Goal: Task Accomplishment & Management: Manage account settings

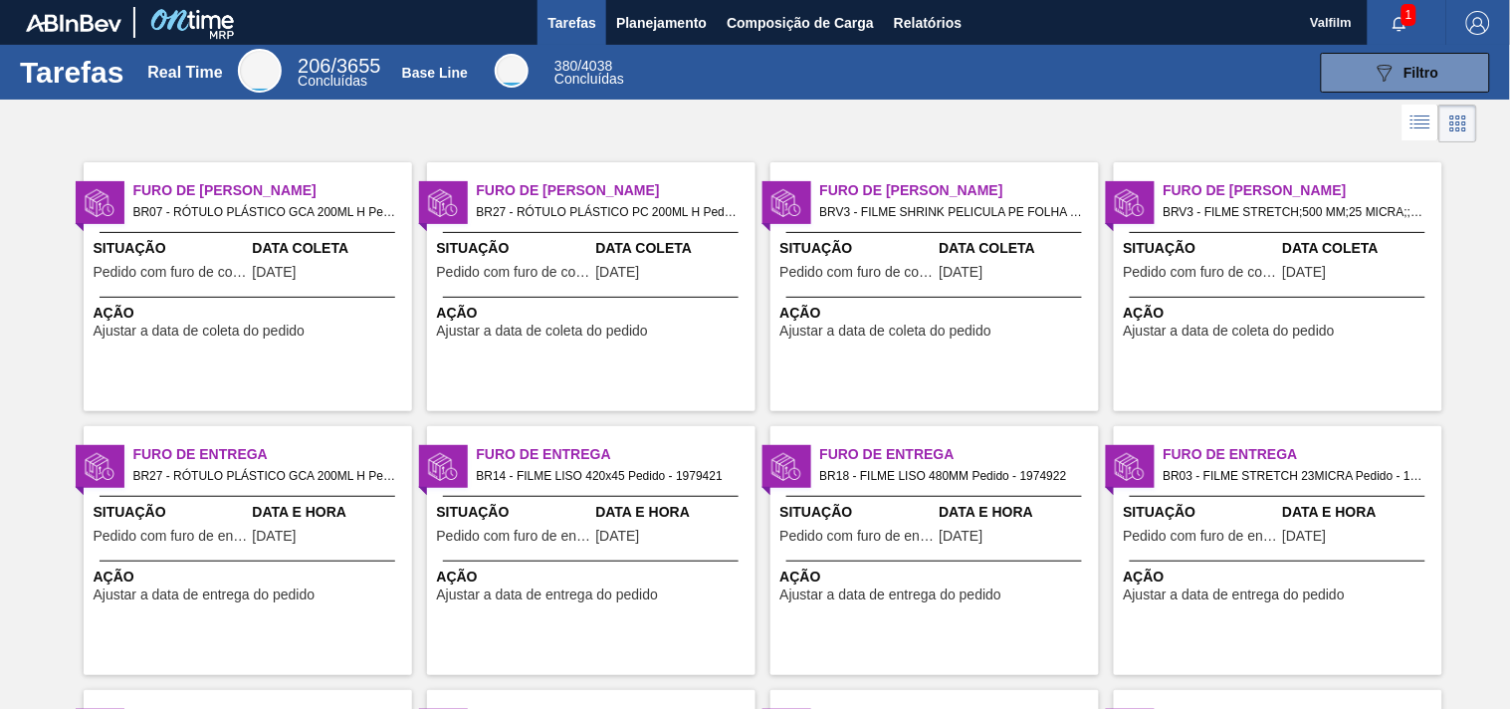
click at [511, 279] on span "Pedido com furo de coleta" at bounding box center [514, 272] width 154 height 15
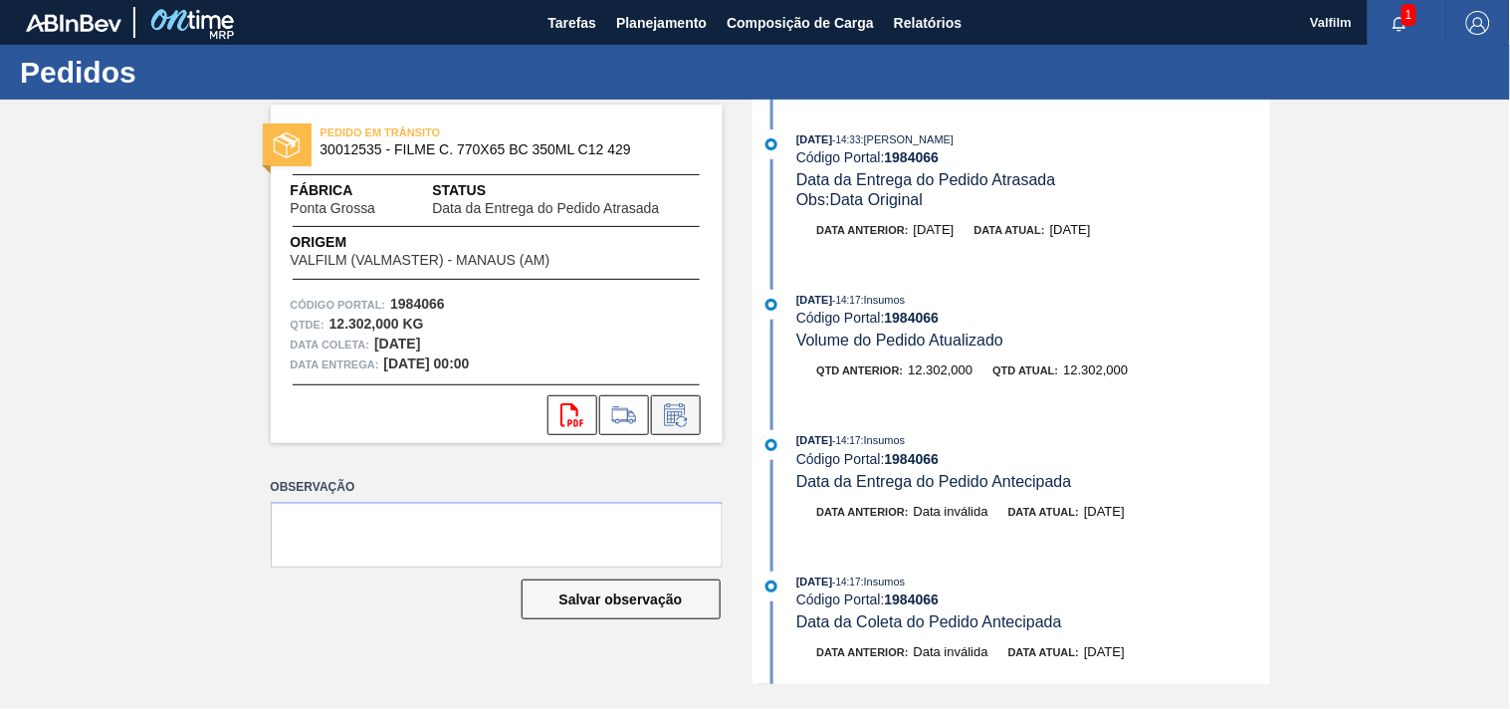
click at [670, 423] on icon at bounding box center [676, 415] width 32 height 24
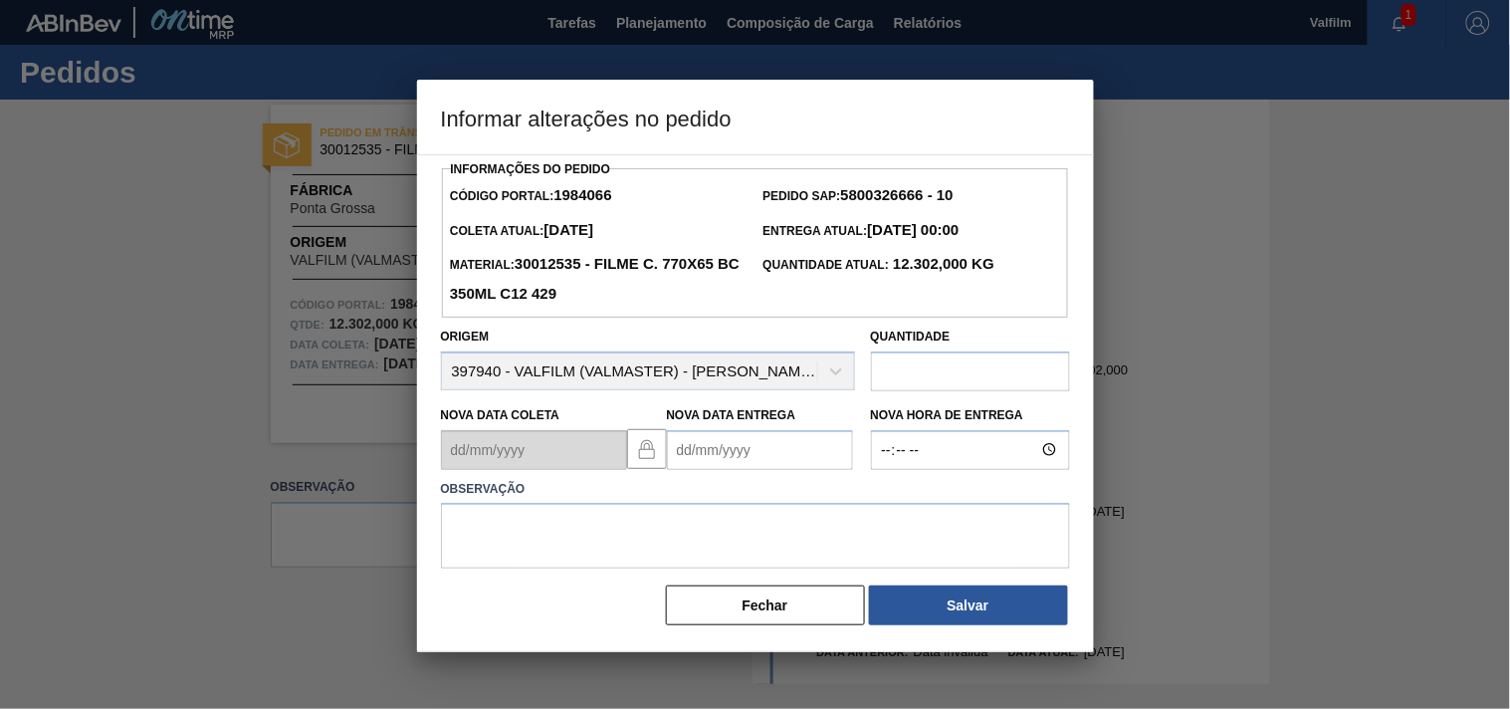
click at [679, 452] on Entrega1984066 "Nova Data Entrega" at bounding box center [760, 450] width 186 height 40
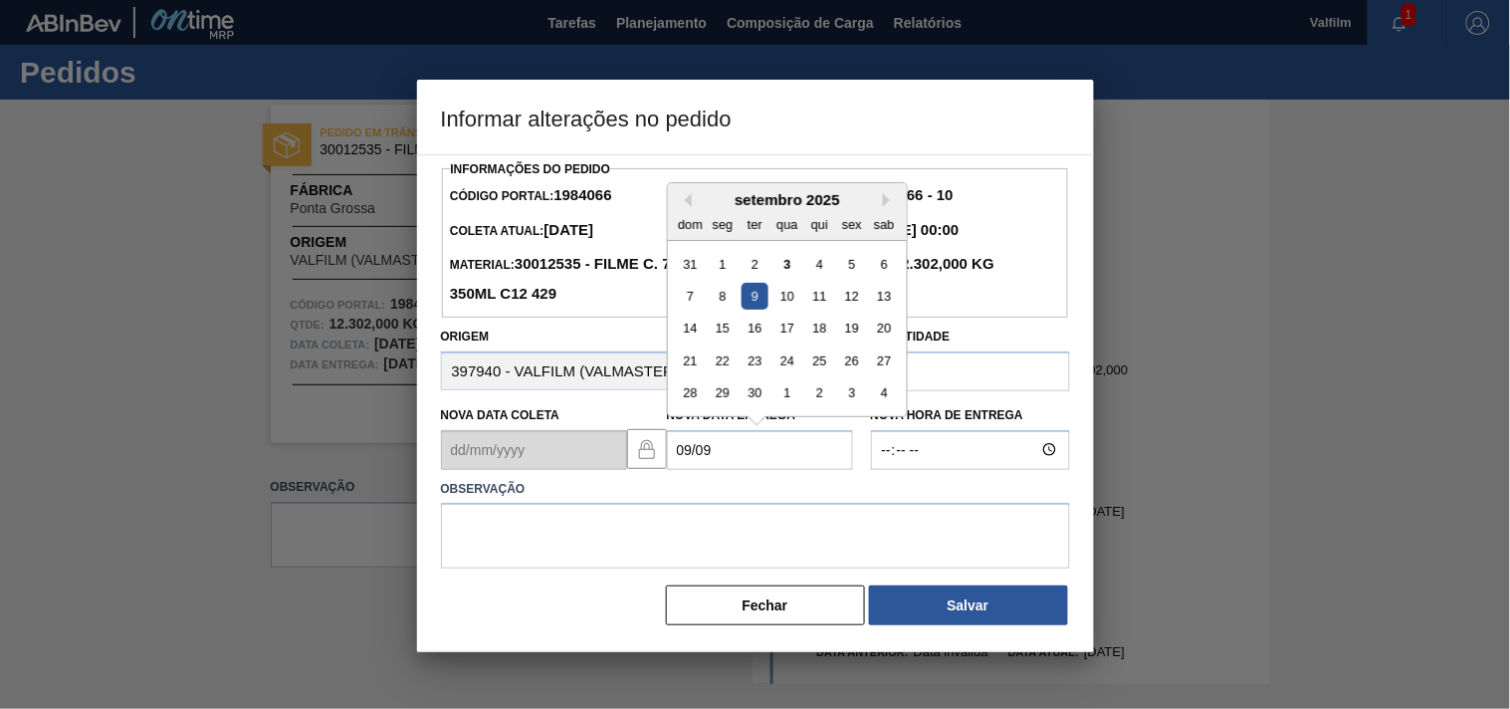
click at [760, 303] on div "9" at bounding box center [754, 296] width 27 height 27
type Entrega1984066 "09/09/2025"
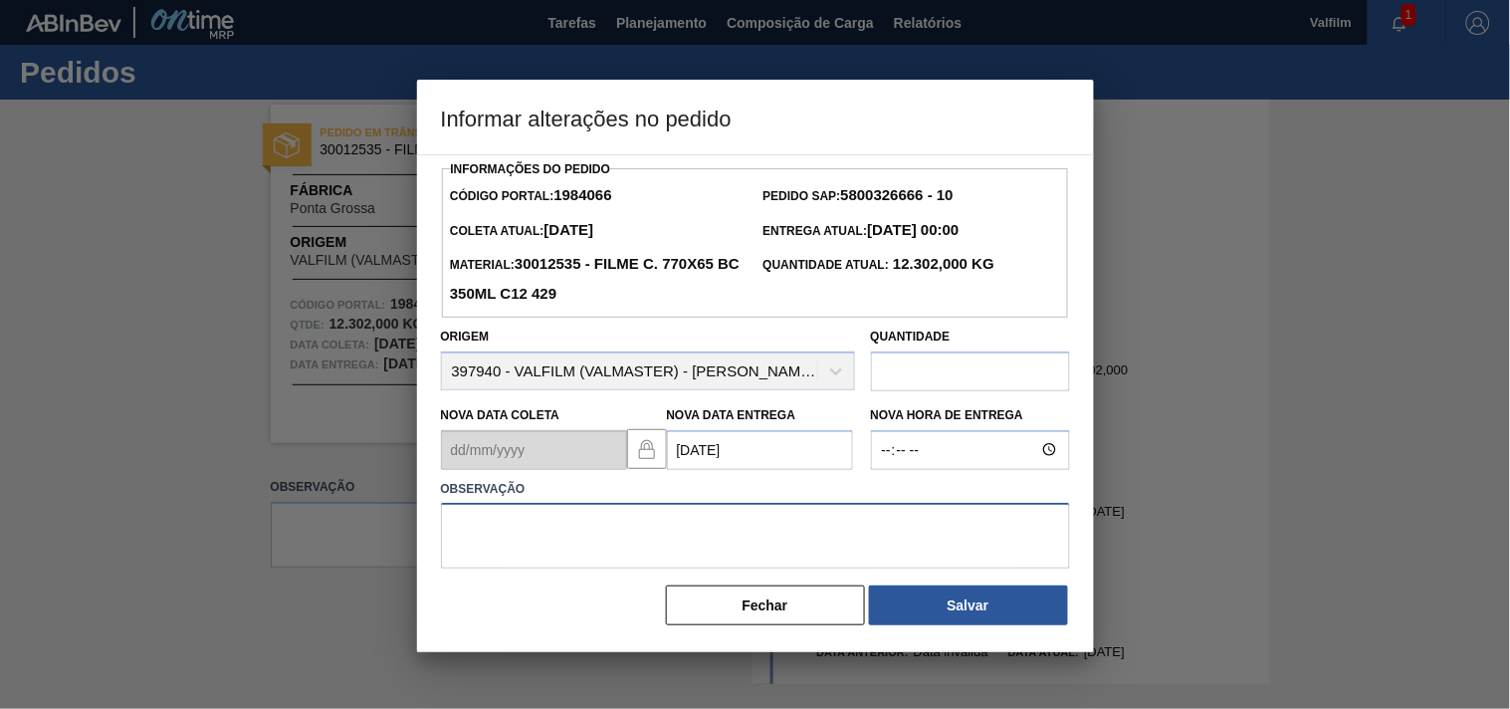
click at [660, 536] on textarea at bounding box center [755, 536] width 629 height 66
type textarea "ajuste entrega - solicitação cliente."
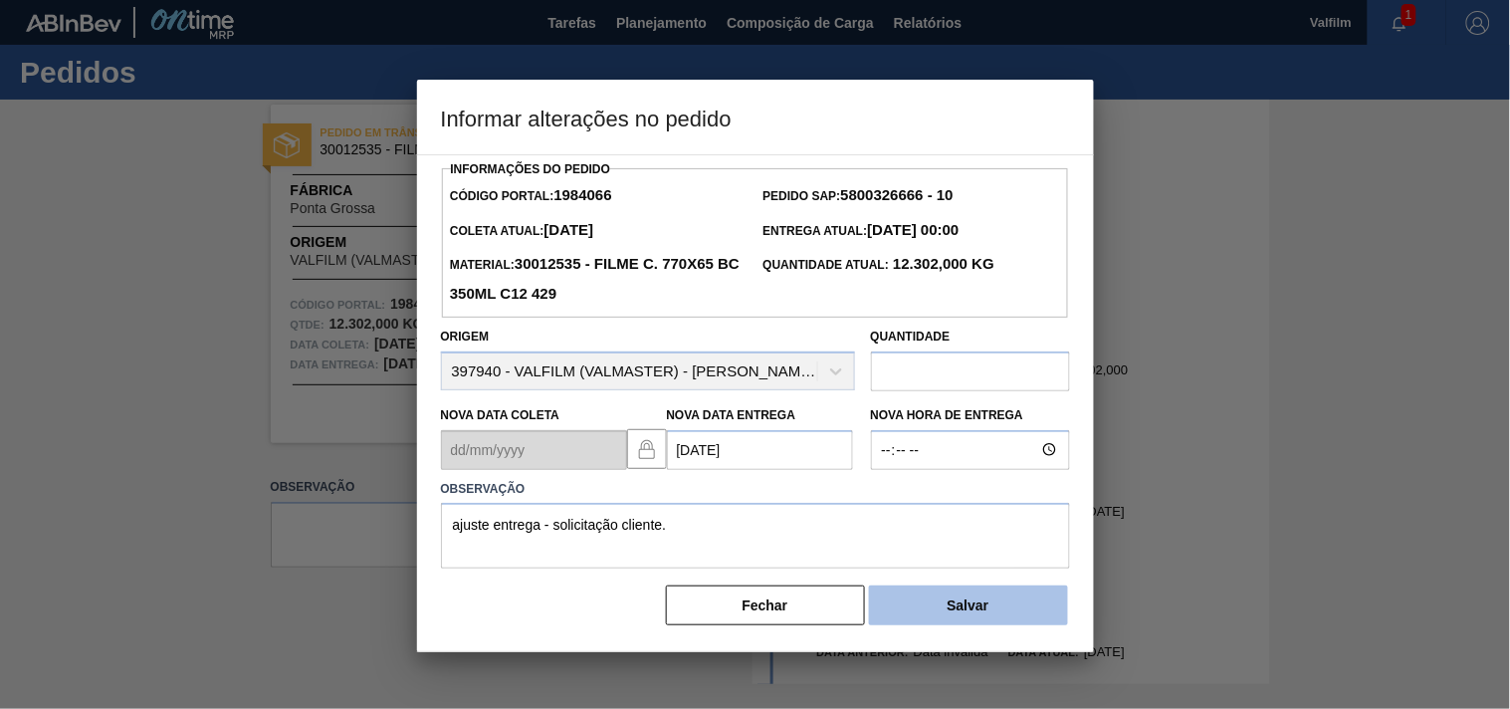
click at [1009, 619] on button "Salvar" at bounding box center [968, 605] width 199 height 40
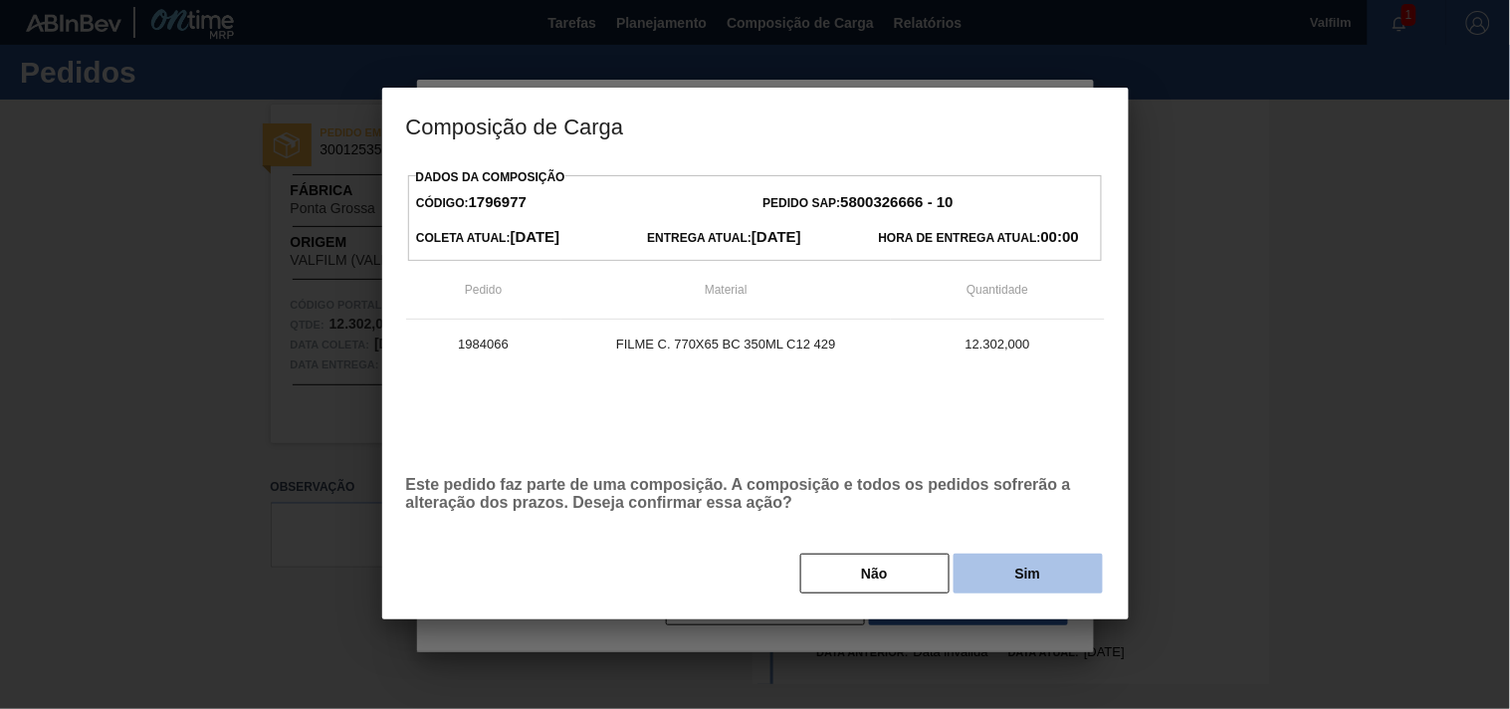
click at [1013, 561] on button "Sim" at bounding box center [1028, 574] width 149 height 40
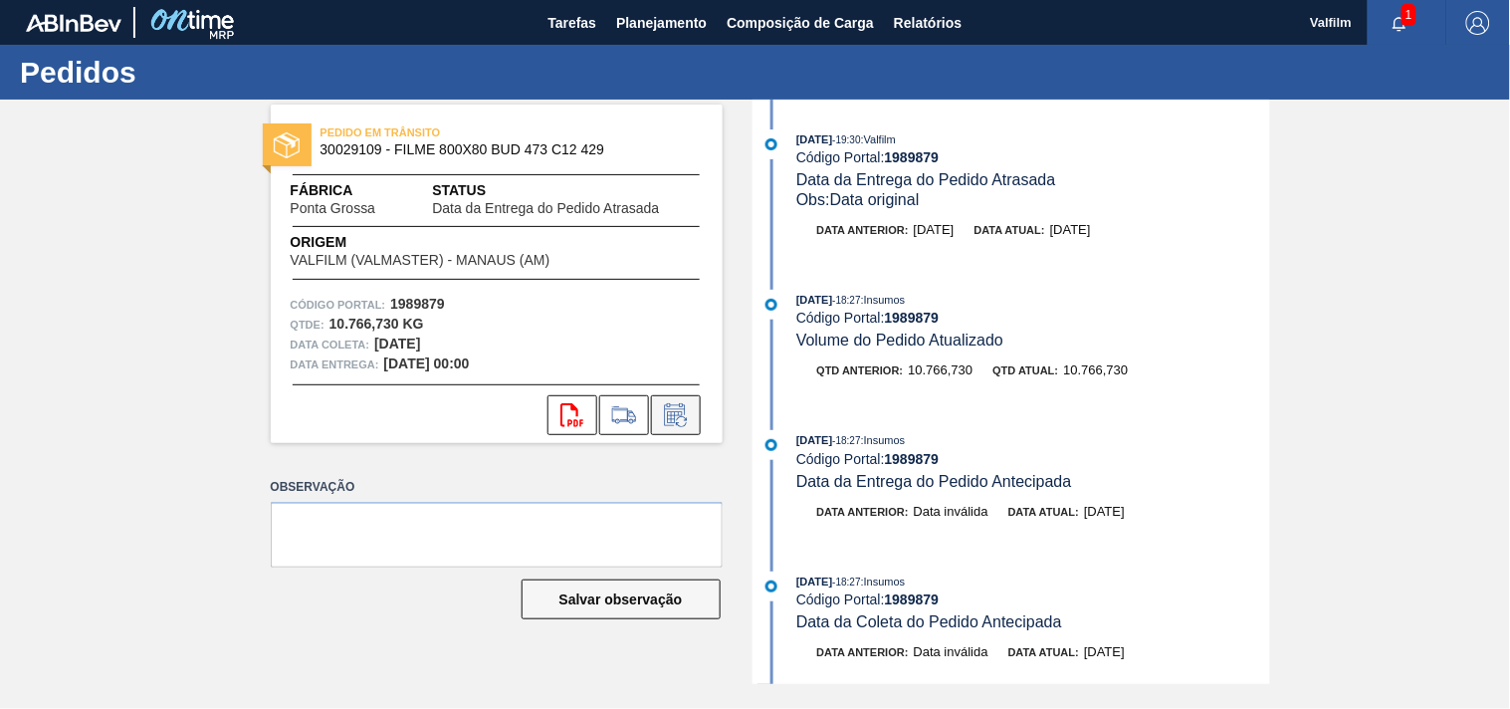
click at [694, 422] on button at bounding box center [676, 415] width 50 height 40
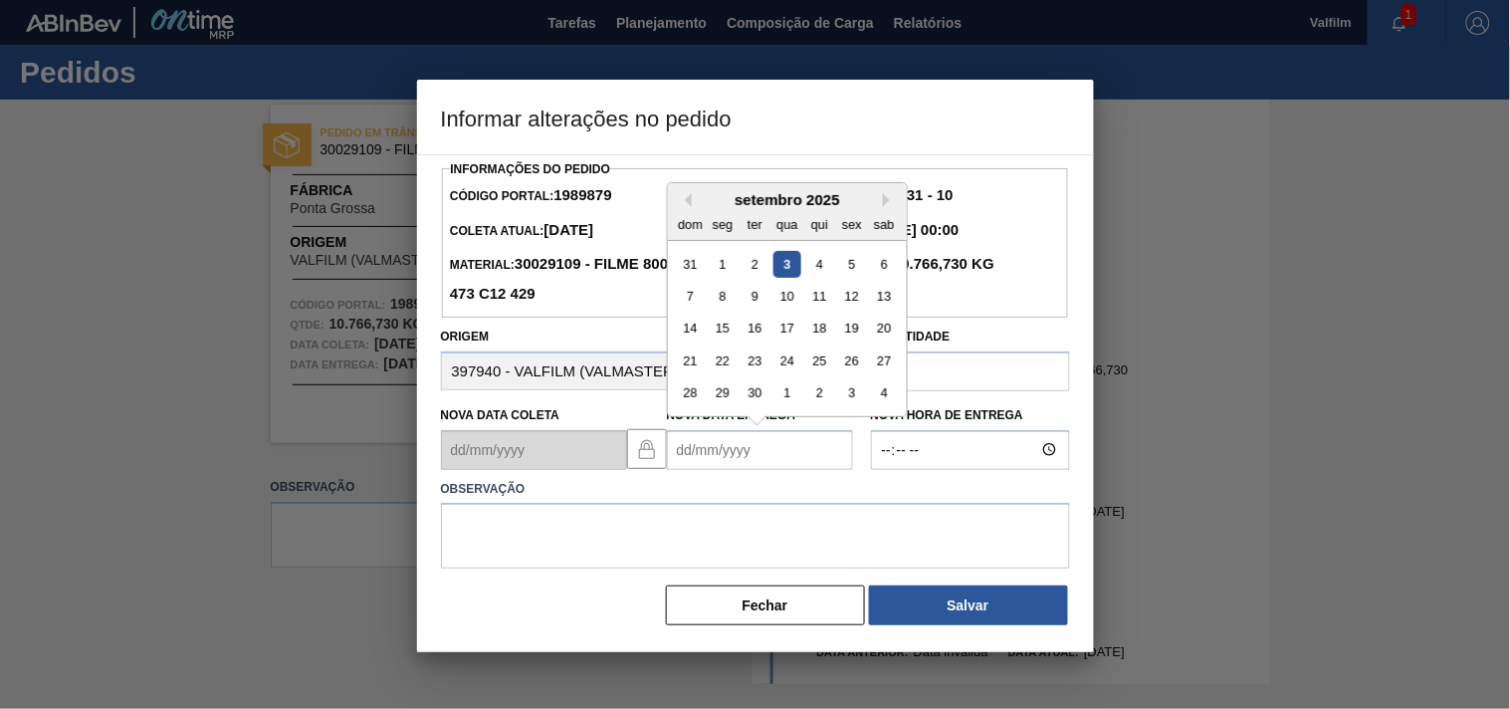
click at [692, 459] on Entrega1989879 "Nova Data Entrega" at bounding box center [760, 450] width 186 height 40
click at [763, 304] on div "9" at bounding box center [754, 296] width 27 height 27
type Entrega1989879 "09/09/2025"
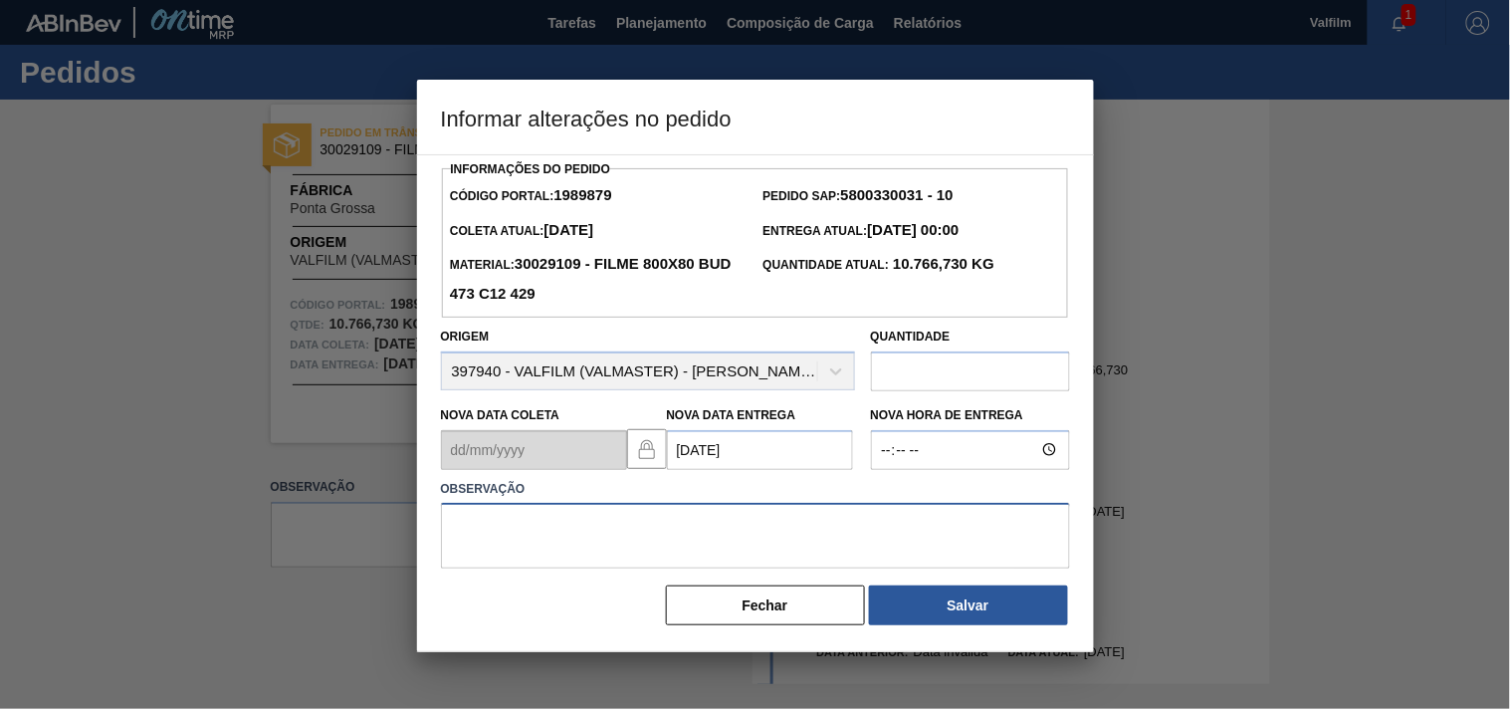
click at [508, 551] on textarea at bounding box center [755, 536] width 629 height 66
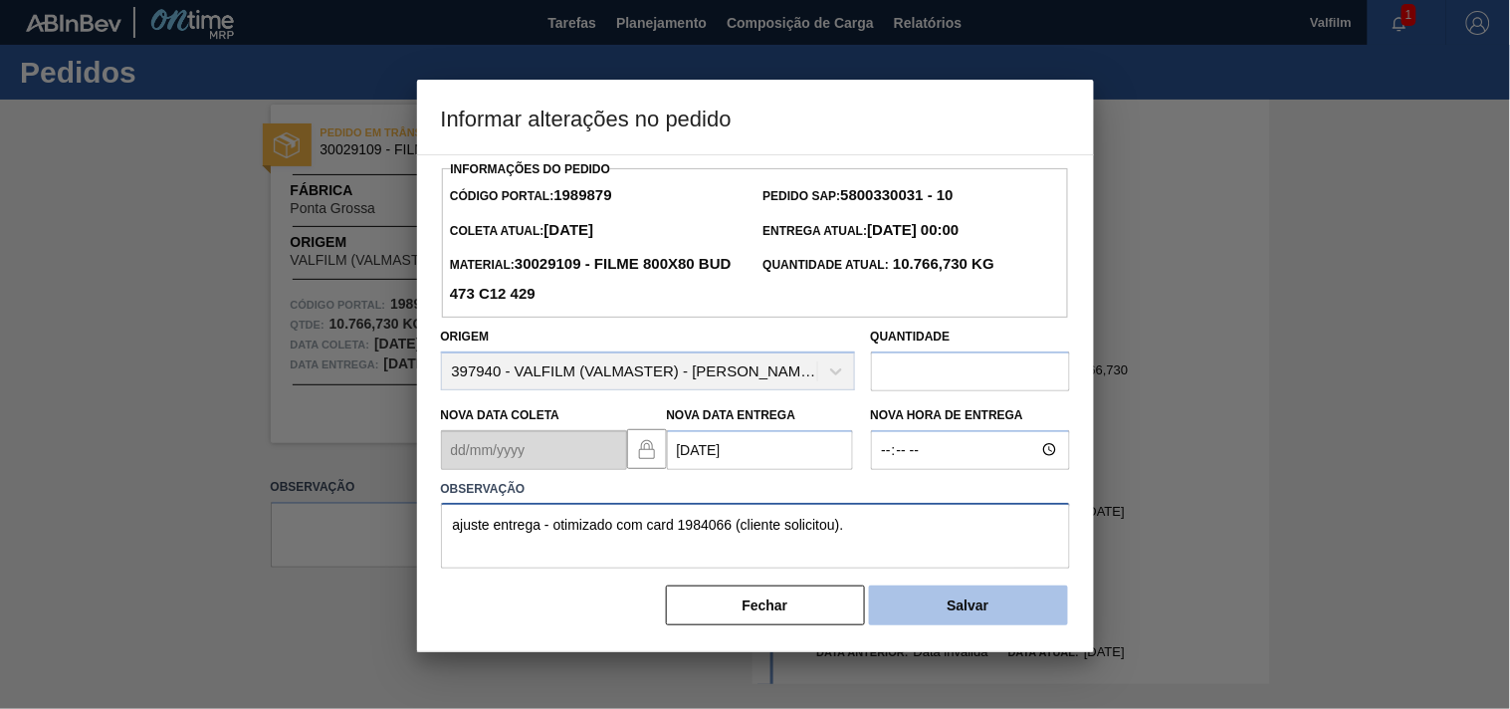
type textarea "ajuste entrega - otimizado com card 1984066 (cliente solicitou)."
click at [967, 618] on button "Salvar" at bounding box center [968, 605] width 199 height 40
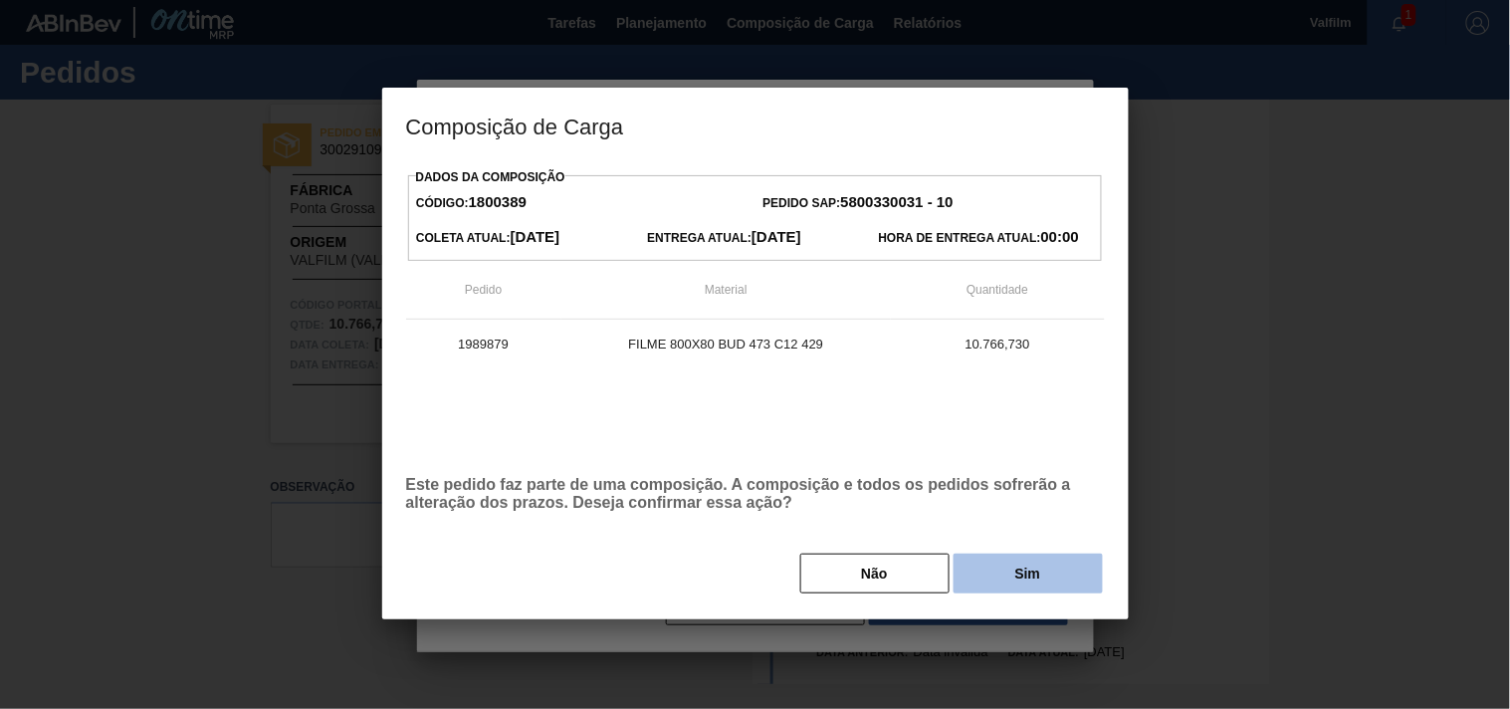
click at [1021, 563] on button "Sim" at bounding box center [1028, 574] width 149 height 40
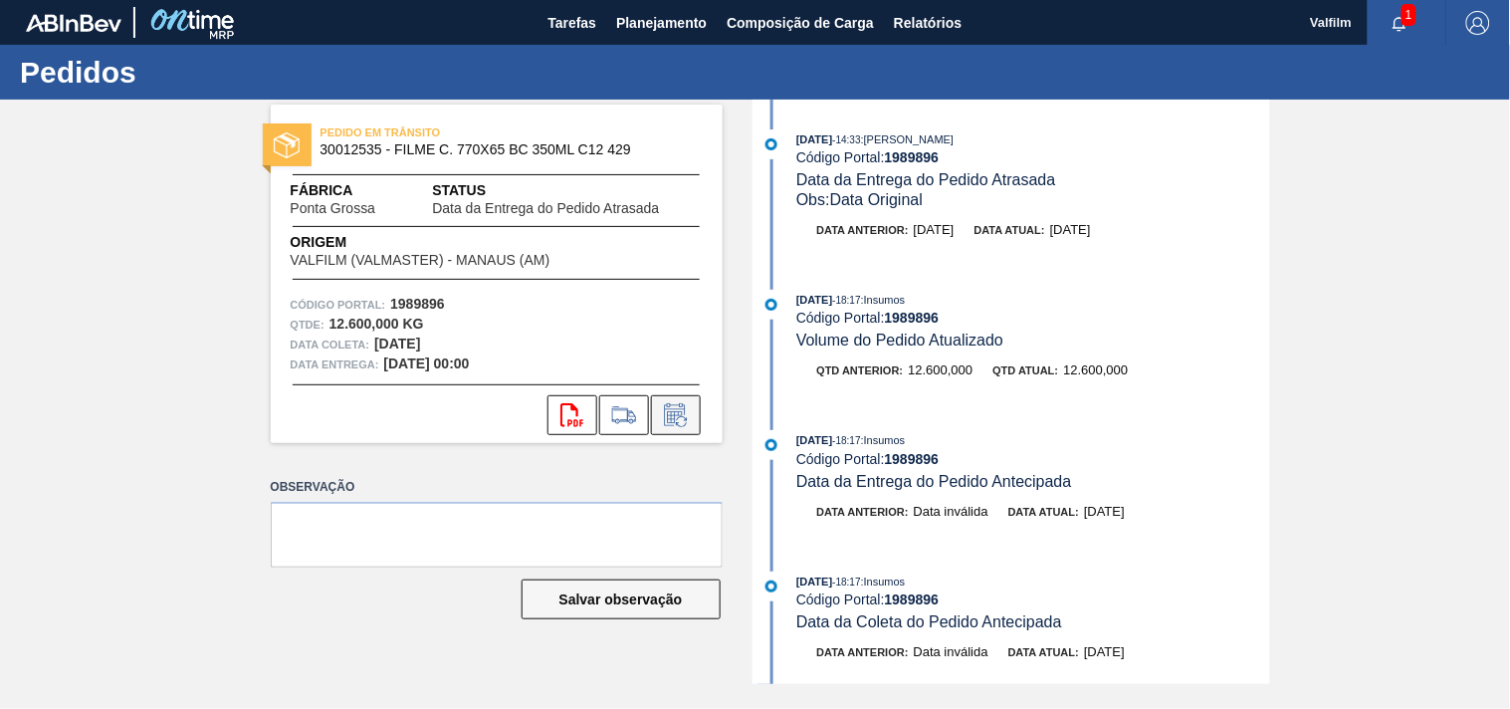
click at [691, 413] on icon at bounding box center [676, 415] width 32 height 24
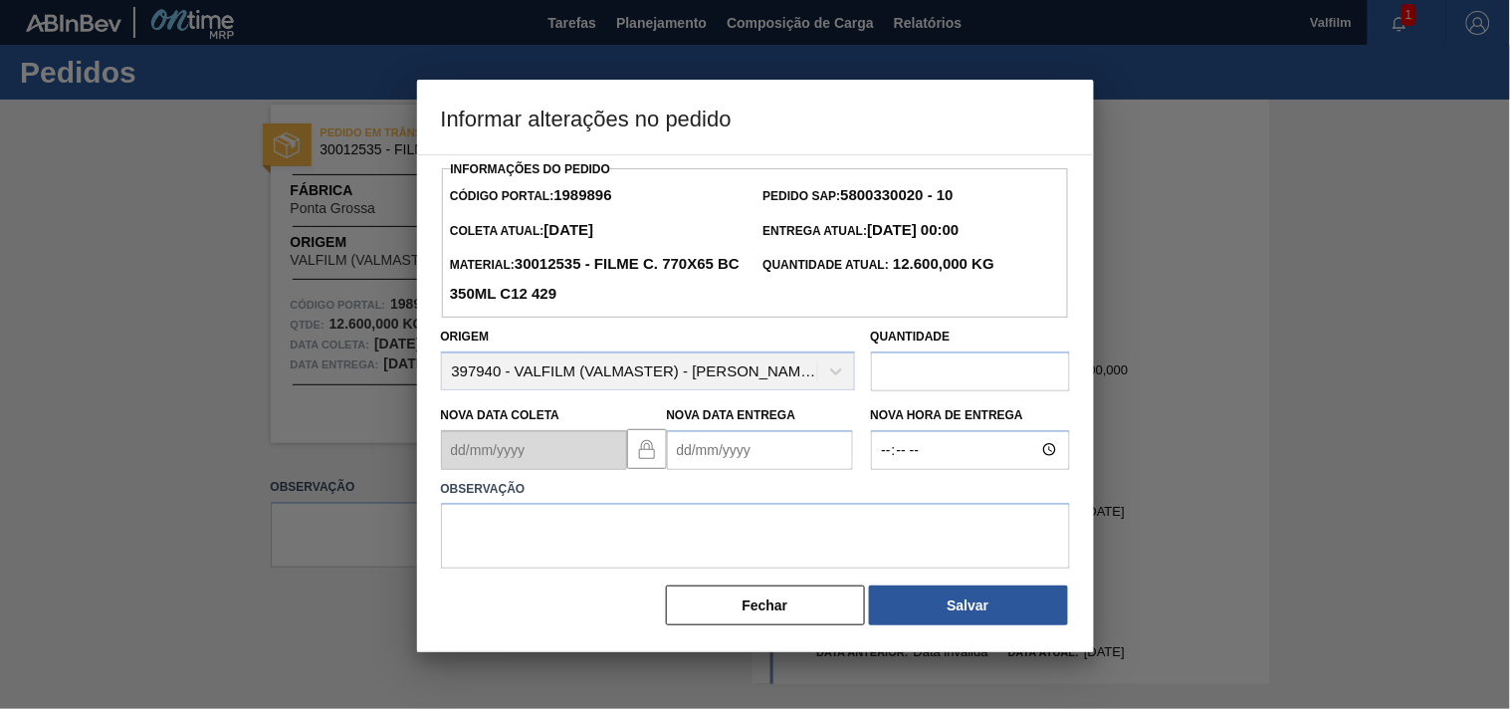
click at [709, 451] on Entrega1989896 "Nova Data Entrega" at bounding box center [760, 450] width 186 height 40
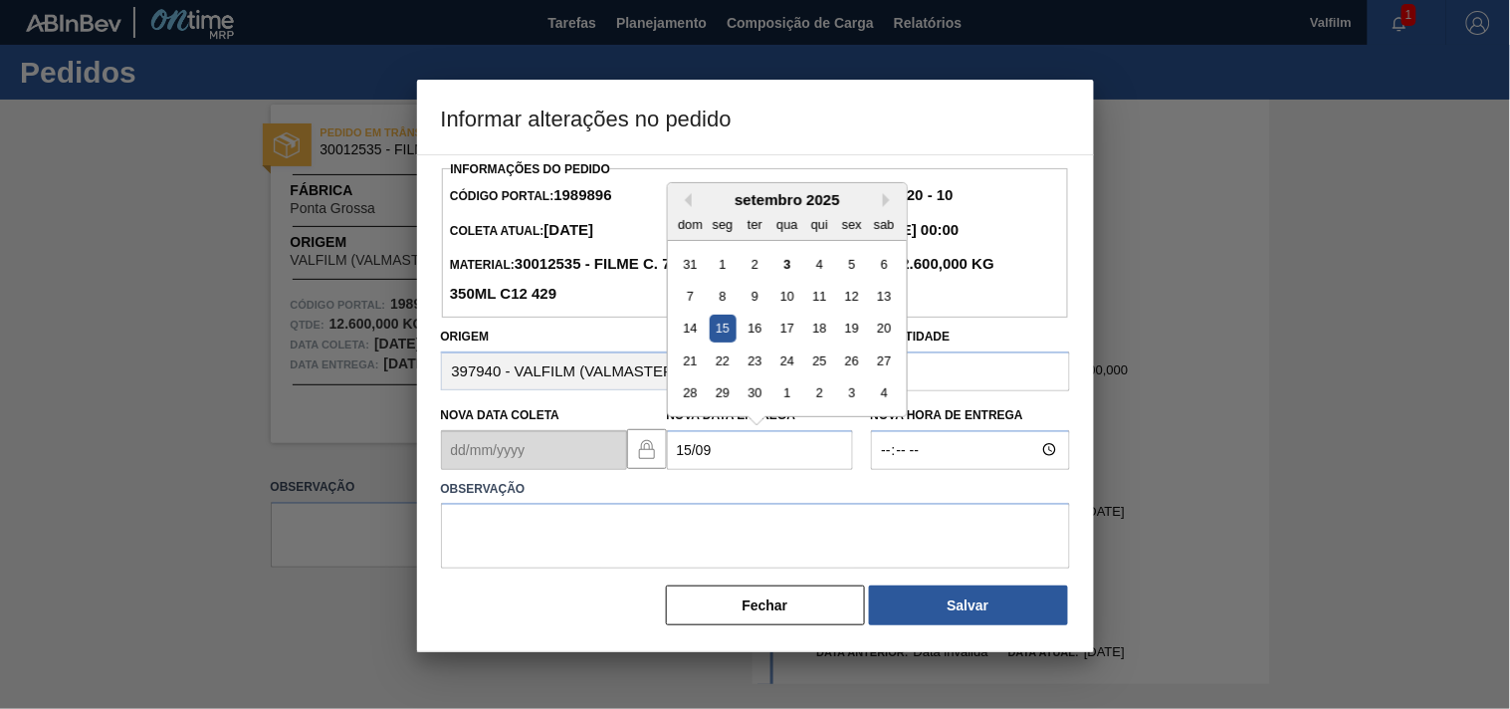
click at [721, 336] on div "15" at bounding box center [722, 328] width 27 height 27
type Entrega1989896 "15/09/2025"
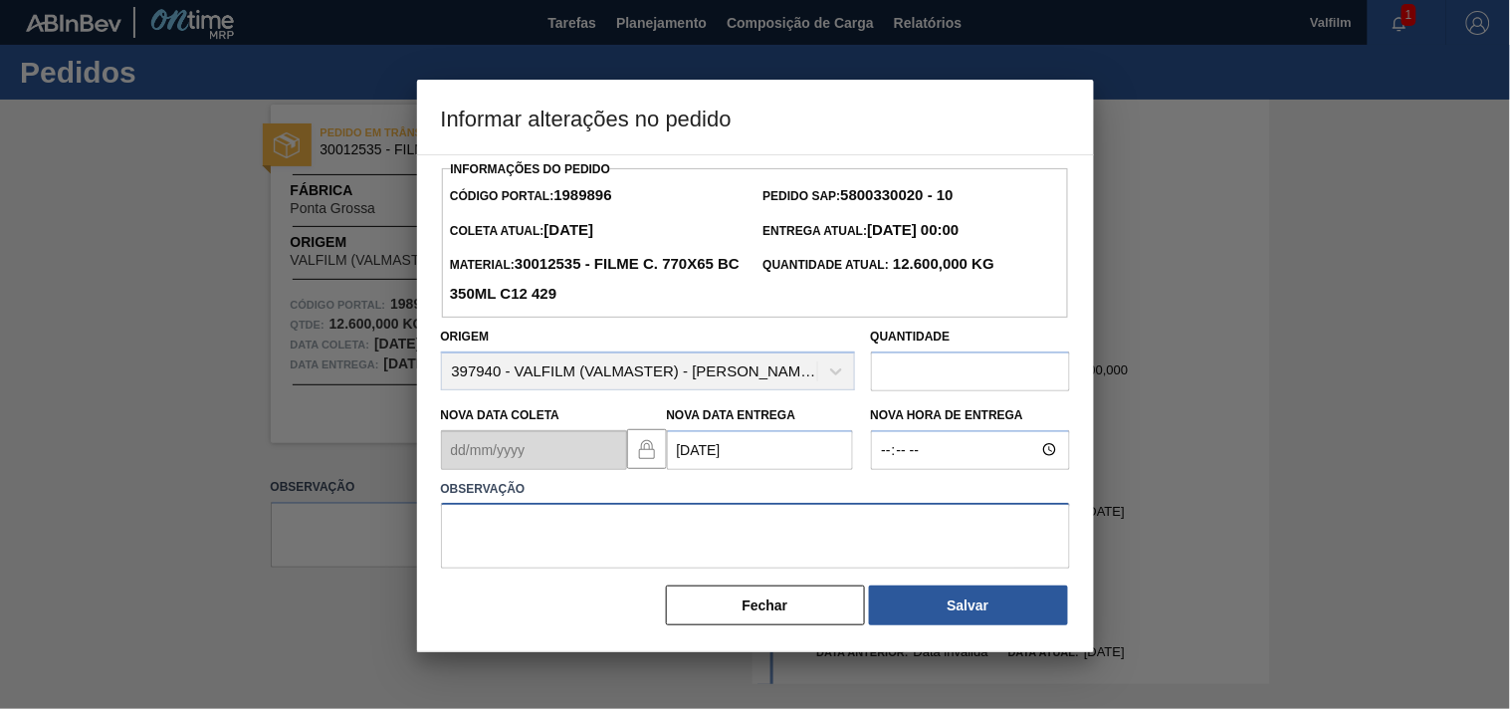
click at [545, 536] on textarea at bounding box center [755, 536] width 629 height 66
type textarea "ajsute entrega - final de semana."
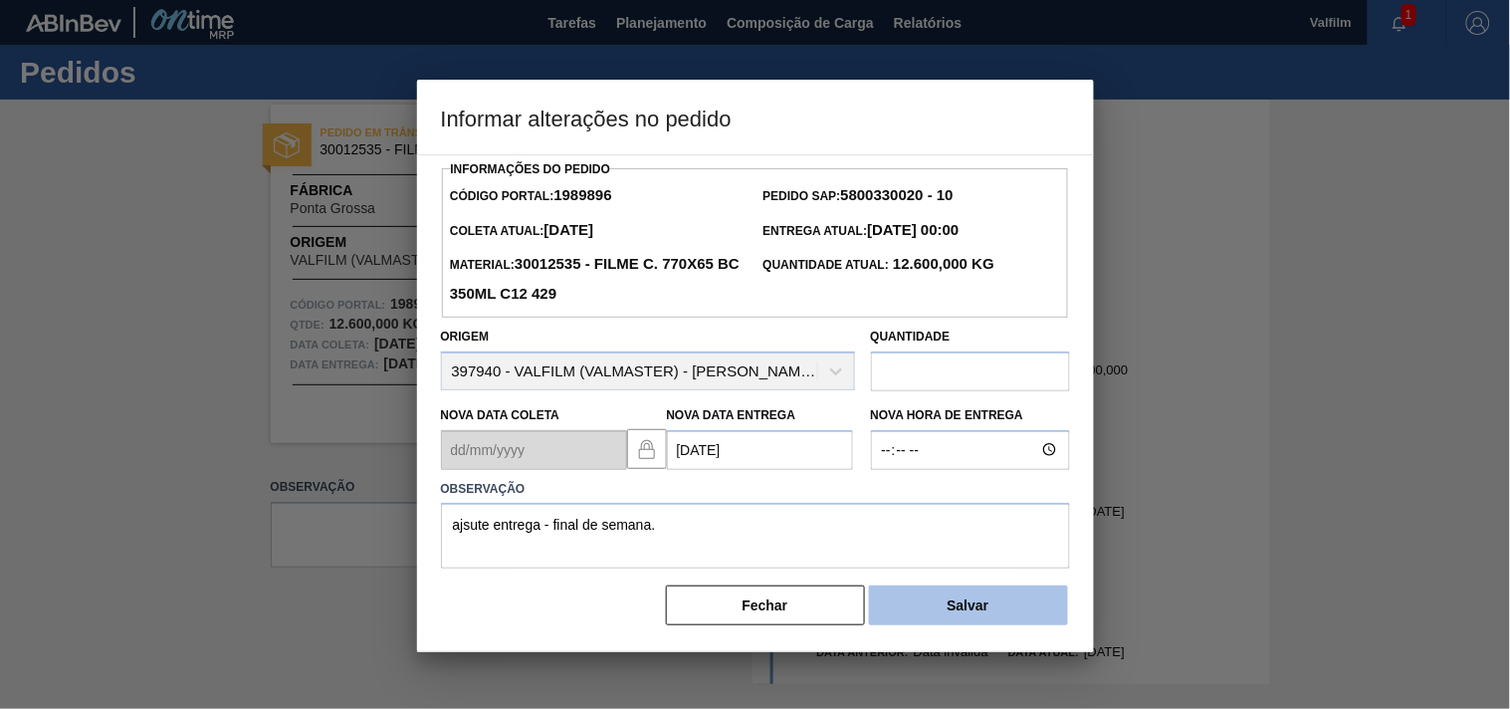
click at [942, 615] on button "Salvar" at bounding box center [968, 605] width 199 height 40
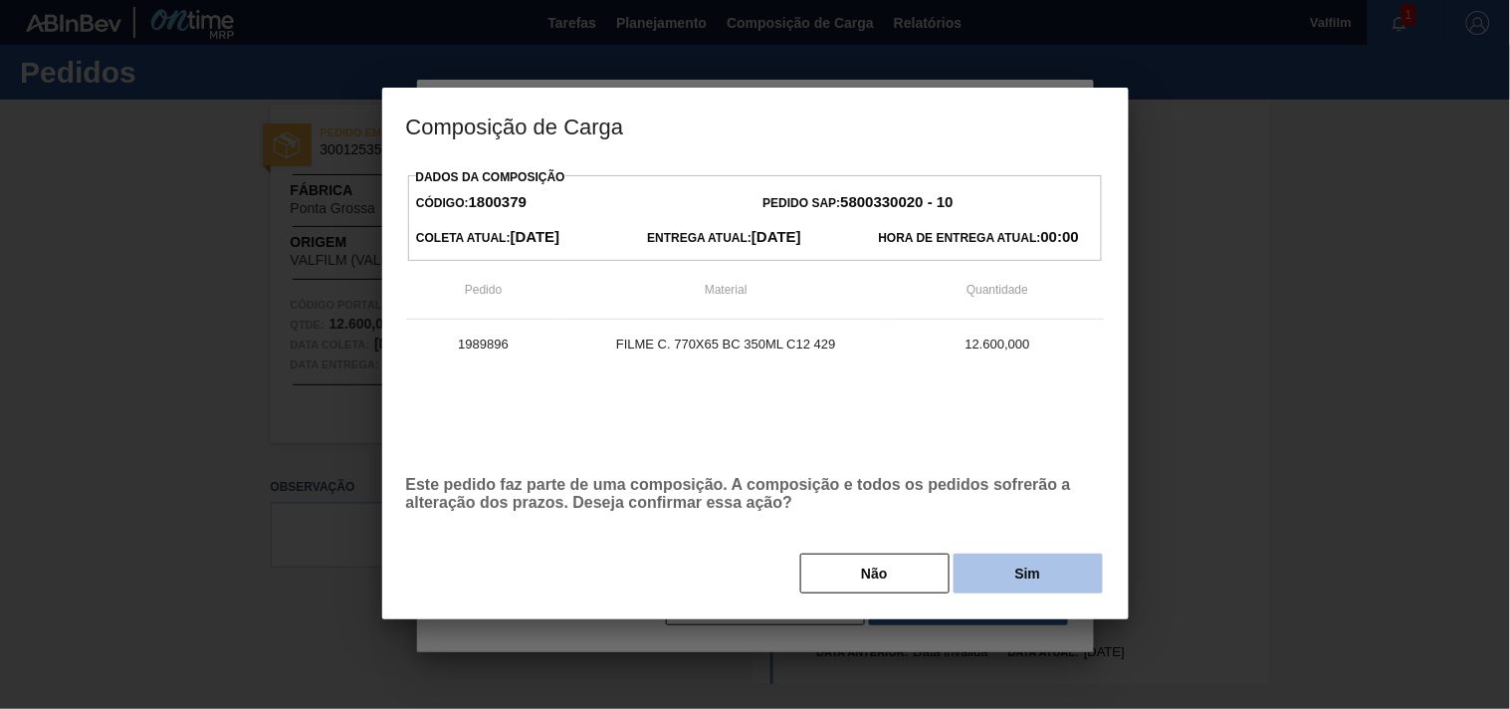
click at [1075, 577] on button "Sim" at bounding box center [1028, 574] width 149 height 40
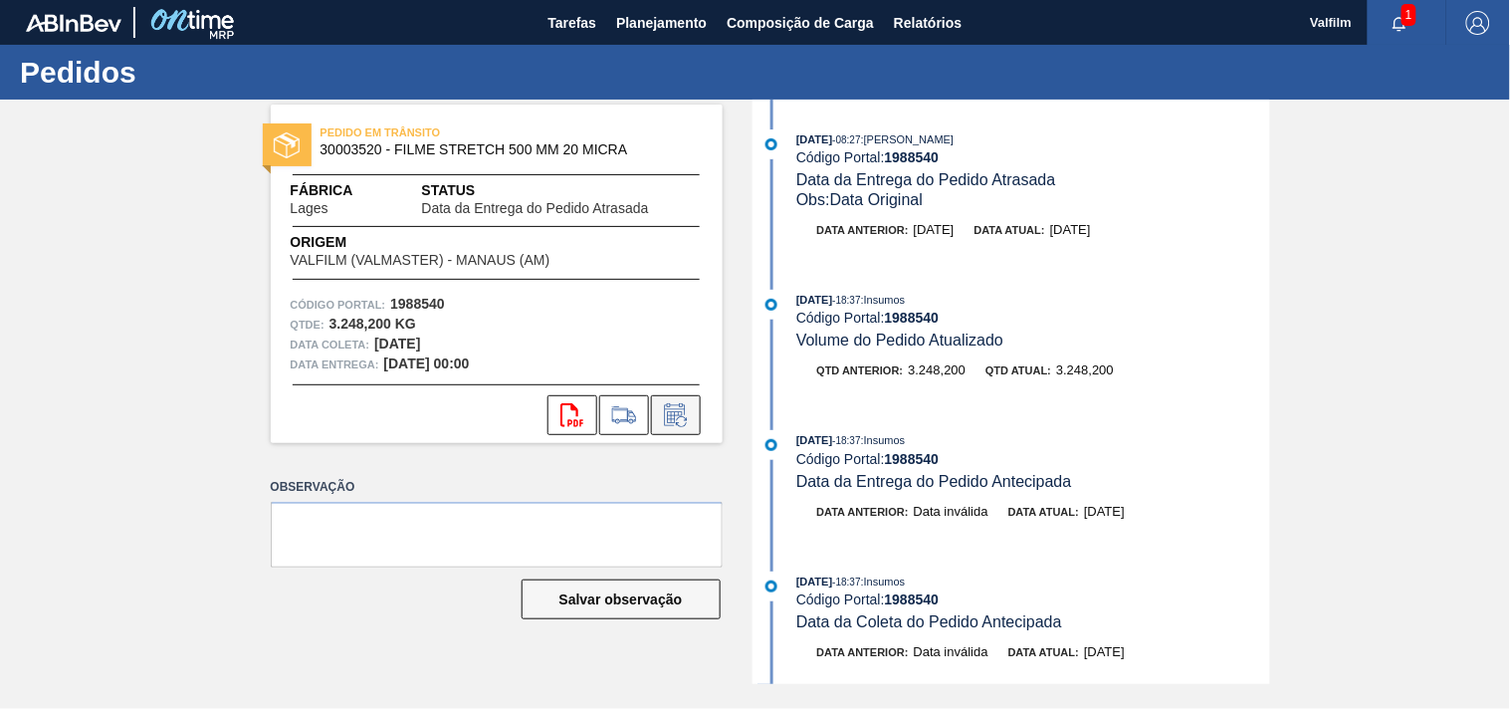
click at [692, 419] on button at bounding box center [676, 415] width 50 height 40
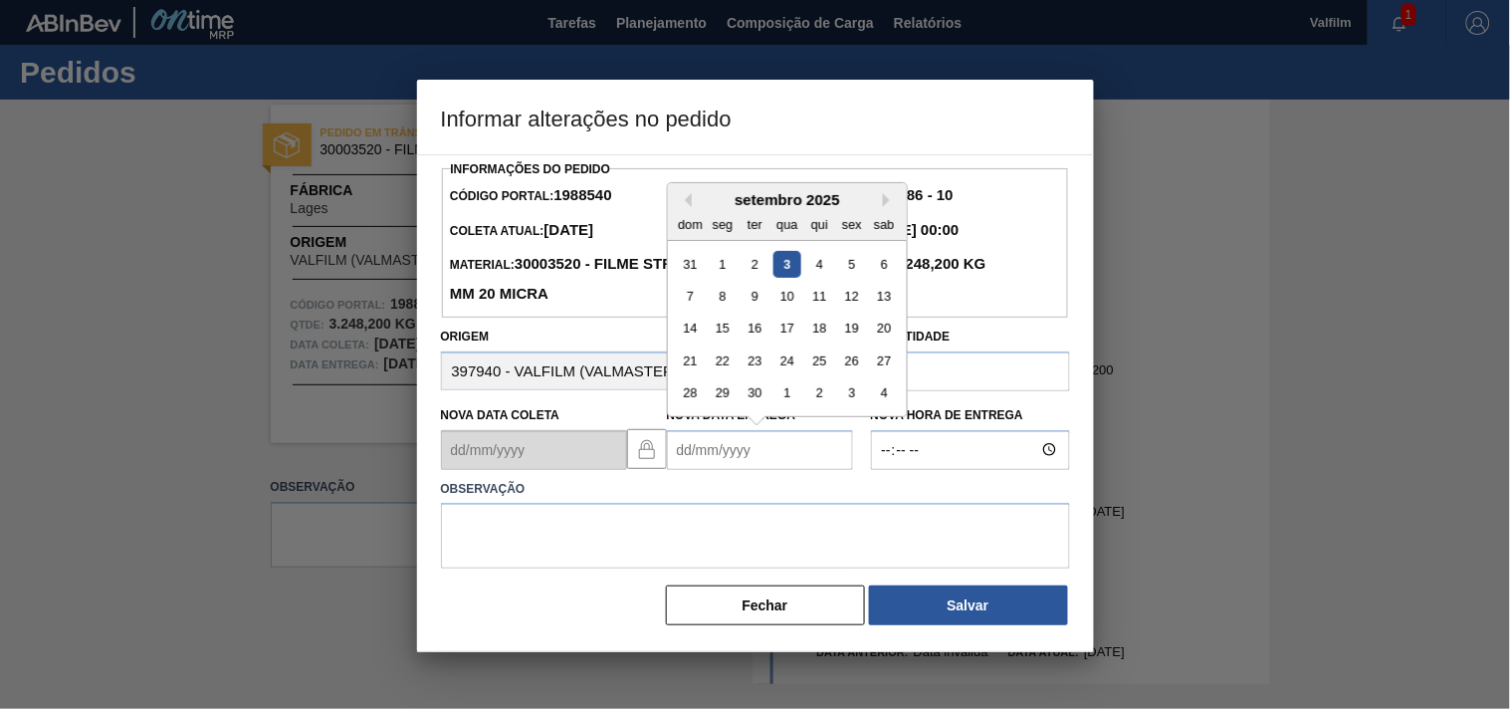
click at [692, 453] on Entrega1988540 "Nova Data Entrega" at bounding box center [760, 450] width 186 height 40
click at [860, 330] on div "19" at bounding box center [851, 328] width 27 height 27
type Entrega1988540 "[DATE]"
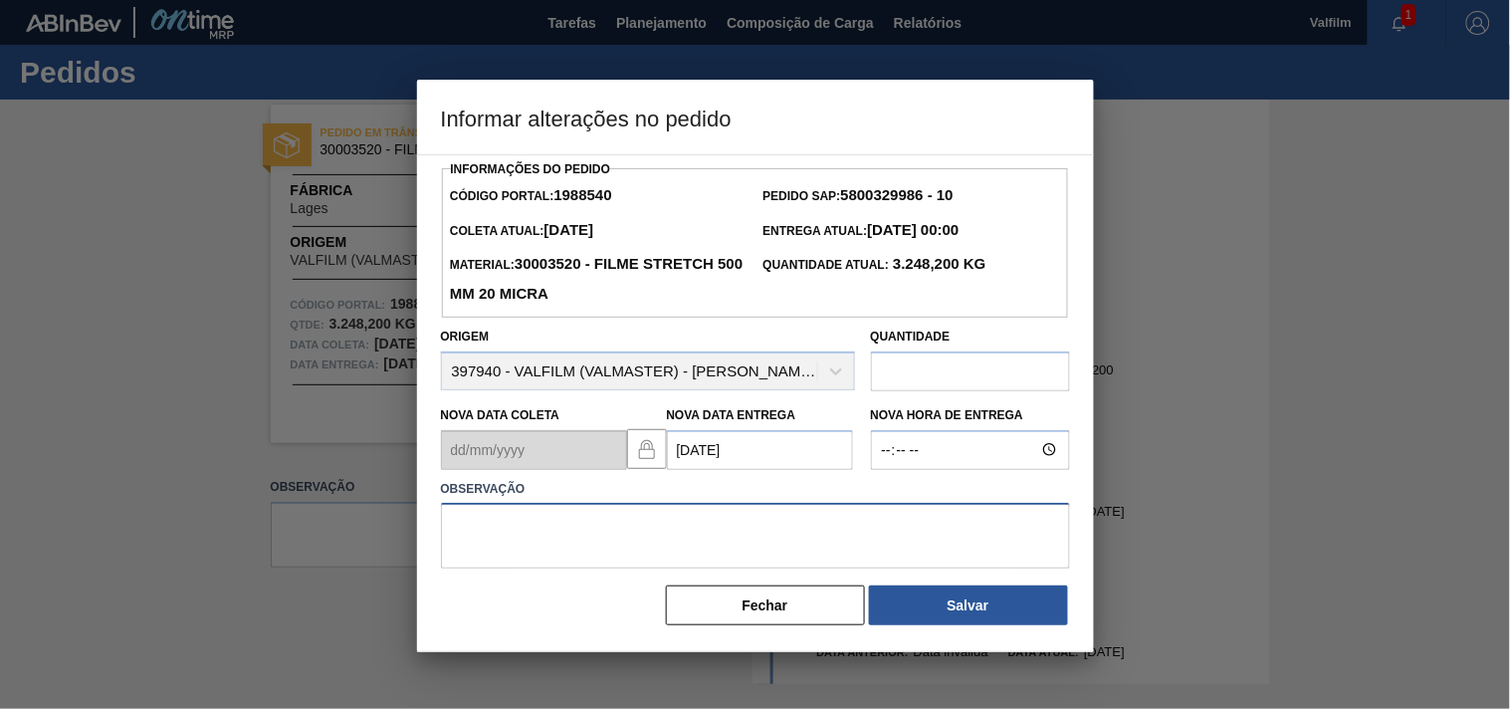
click at [650, 539] on textarea at bounding box center [755, 536] width 629 height 66
type textarea "ajsute entrega - atraso navio embarque."
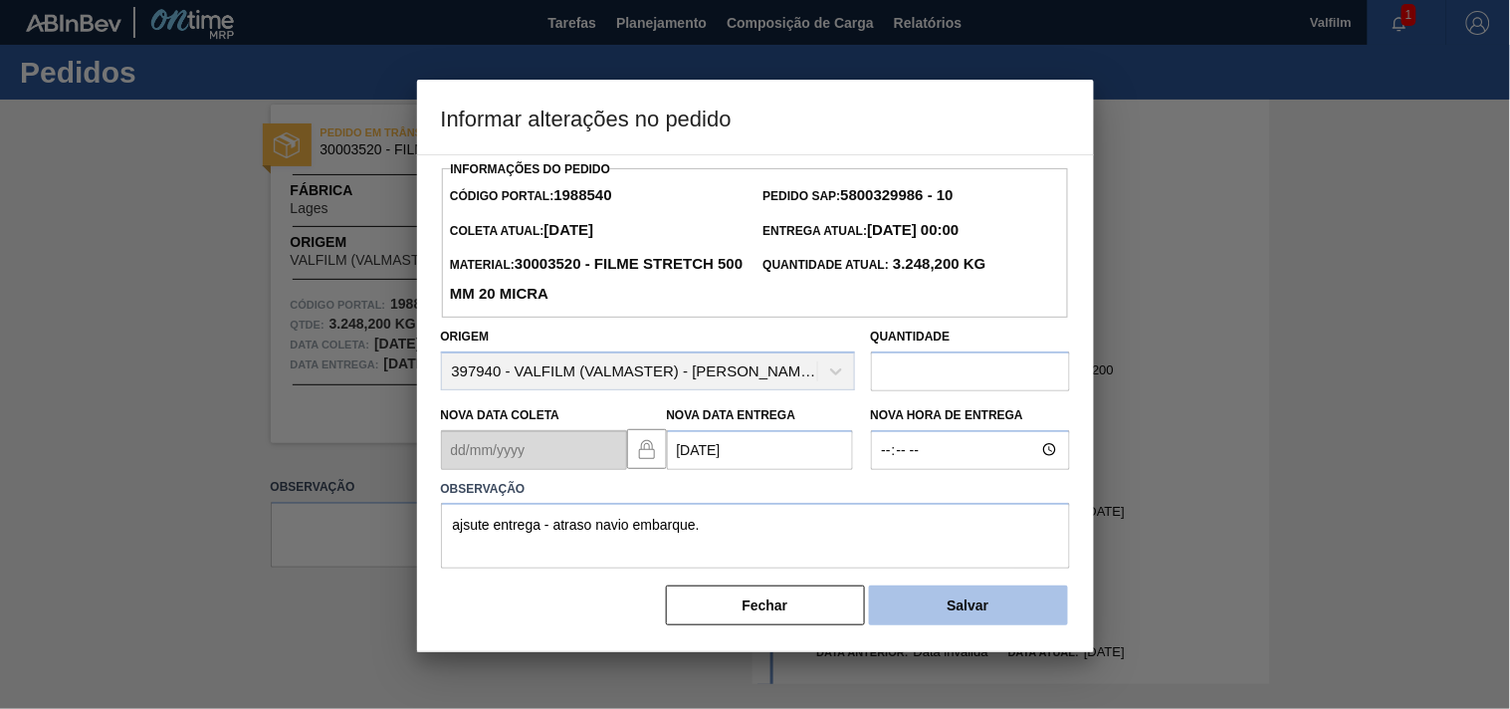
click at [992, 615] on button "Salvar" at bounding box center [968, 605] width 199 height 40
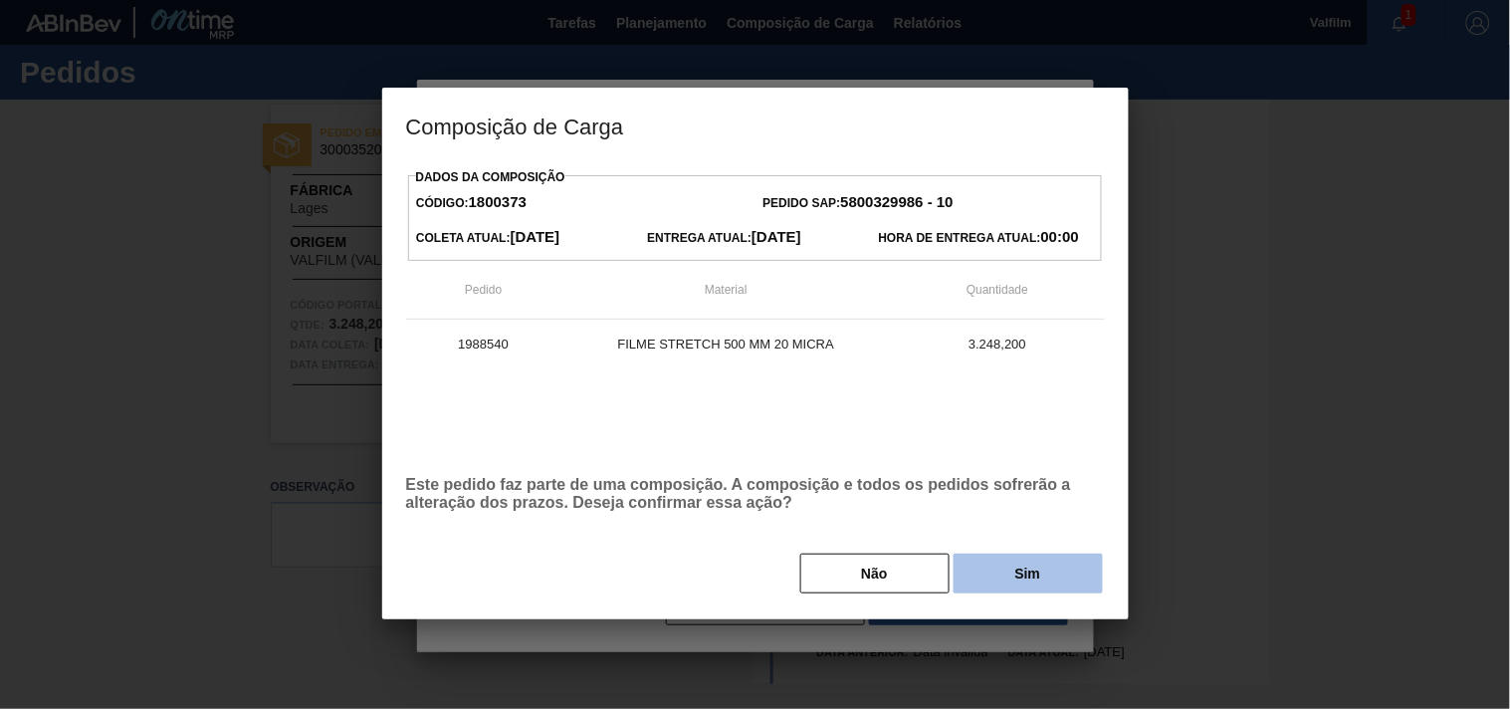
click at [988, 584] on button "Sim" at bounding box center [1028, 574] width 149 height 40
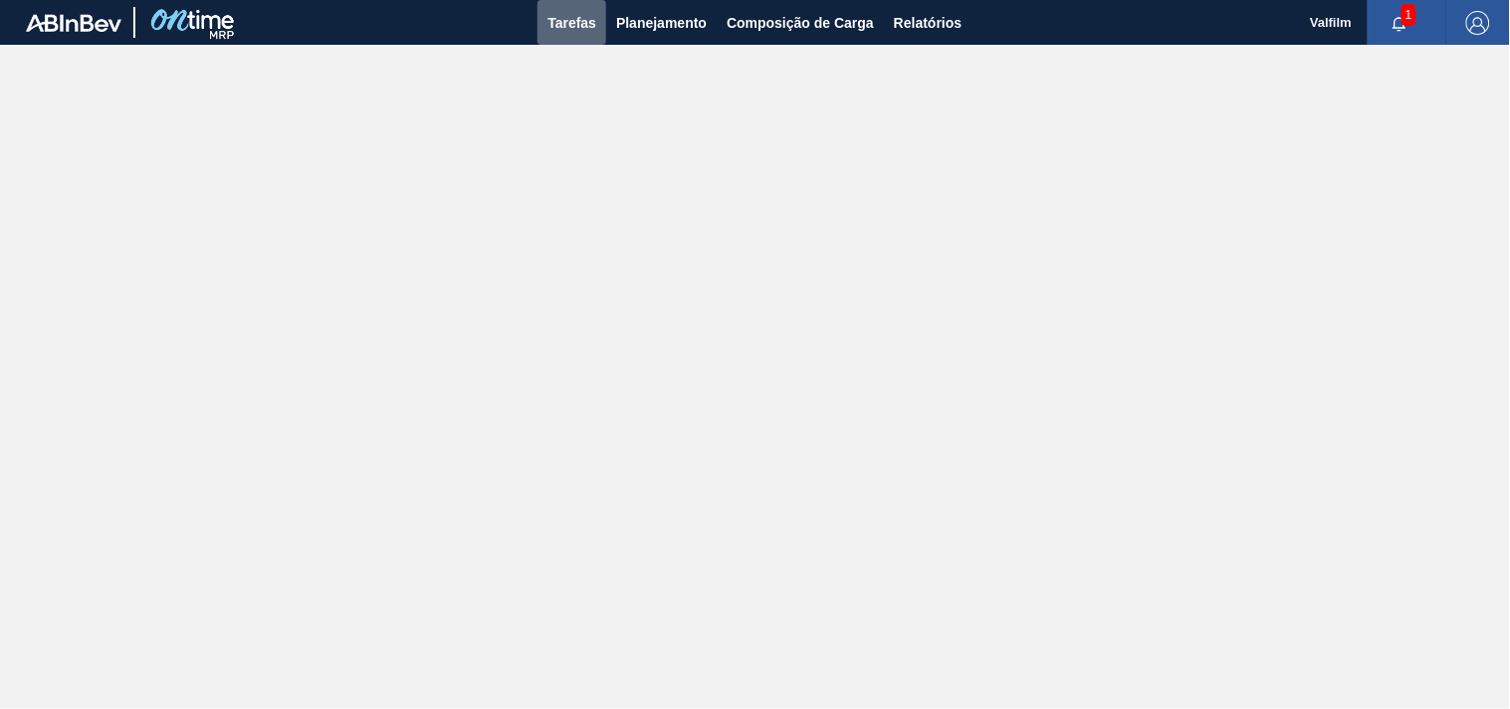
drag, startPoint x: 546, startPoint y: 32, endPoint x: 501, endPoint y: 17, distance: 47.2
click at [550, 30] on button "Tarefas" at bounding box center [572, 22] width 69 height 45
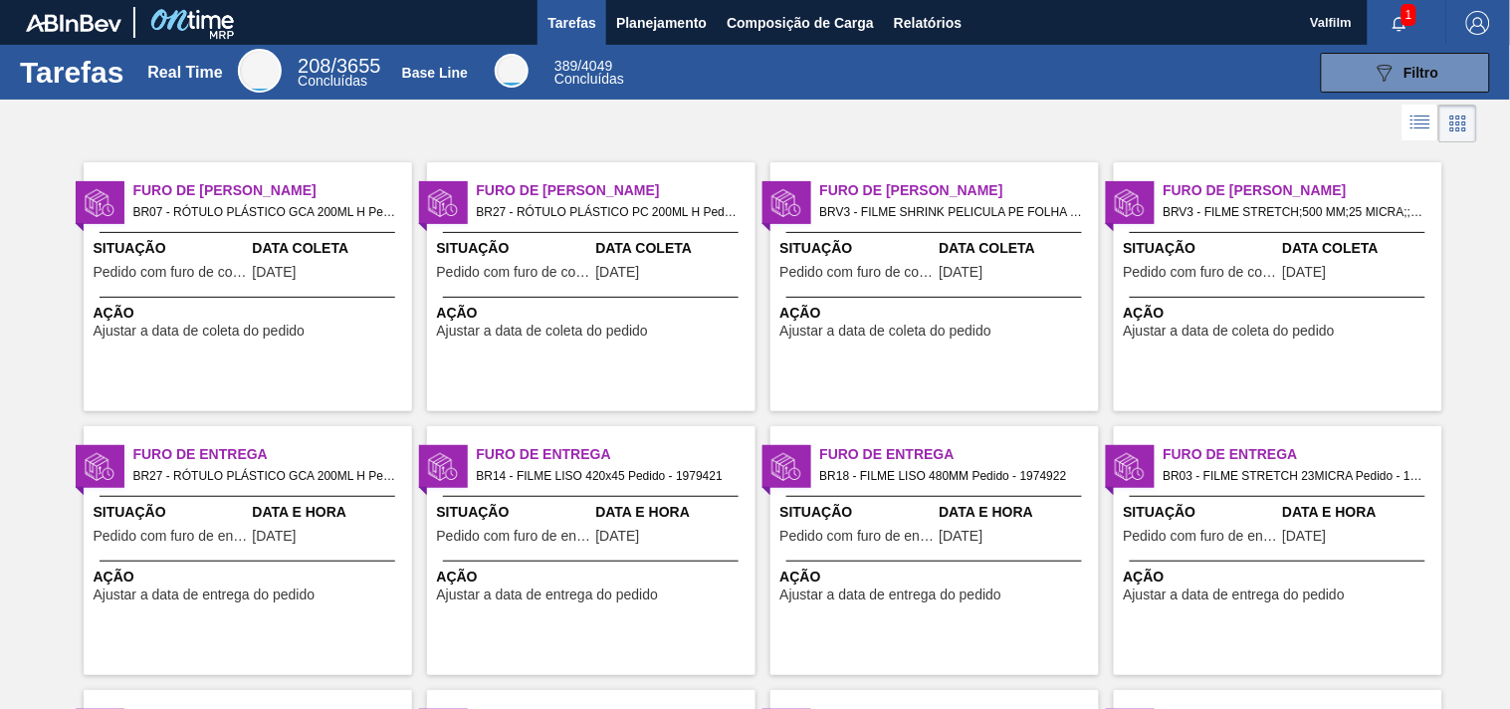
click at [593, 354] on div "Furo de Coleta BR27 - RÓTULO PLÁSTICO PC 200ML H Pedido - 2003557 Situação Pedi…" at bounding box center [591, 286] width 329 height 249
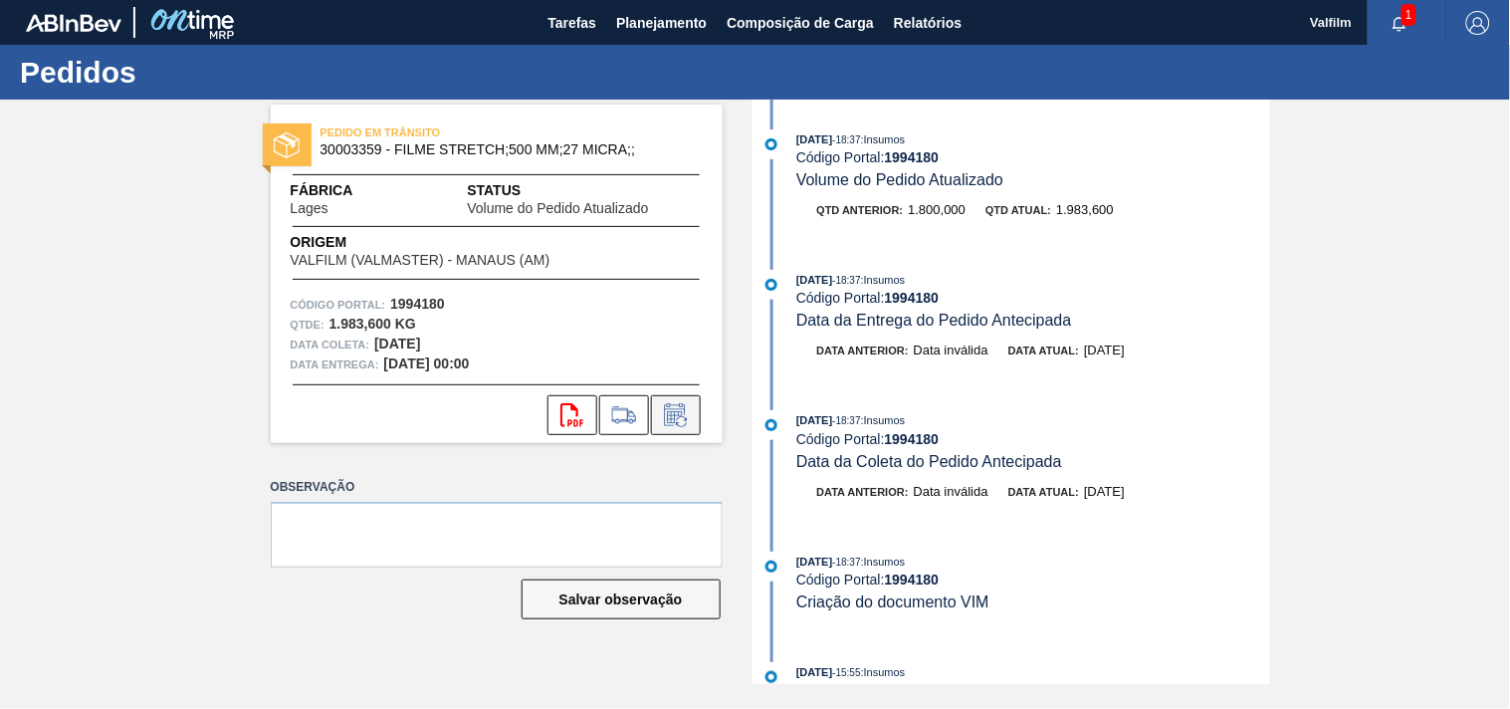
click at [672, 416] on icon at bounding box center [676, 415] width 32 height 24
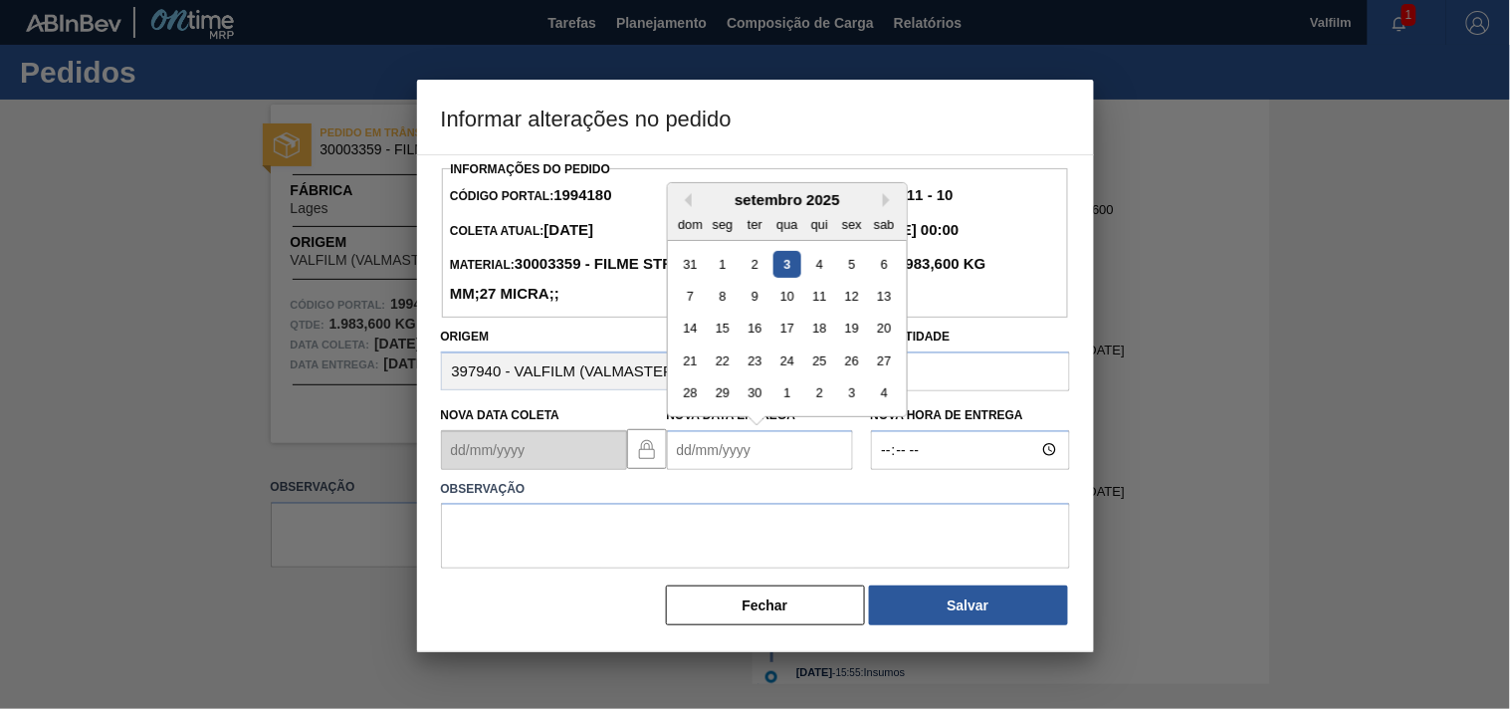
click at [721, 439] on Entrega1994180 "Nova Data Entrega" at bounding box center [760, 450] width 186 height 40
click at [843, 341] on div "19" at bounding box center [851, 328] width 27 height 27
type Entrega1994180 "[DATE]"
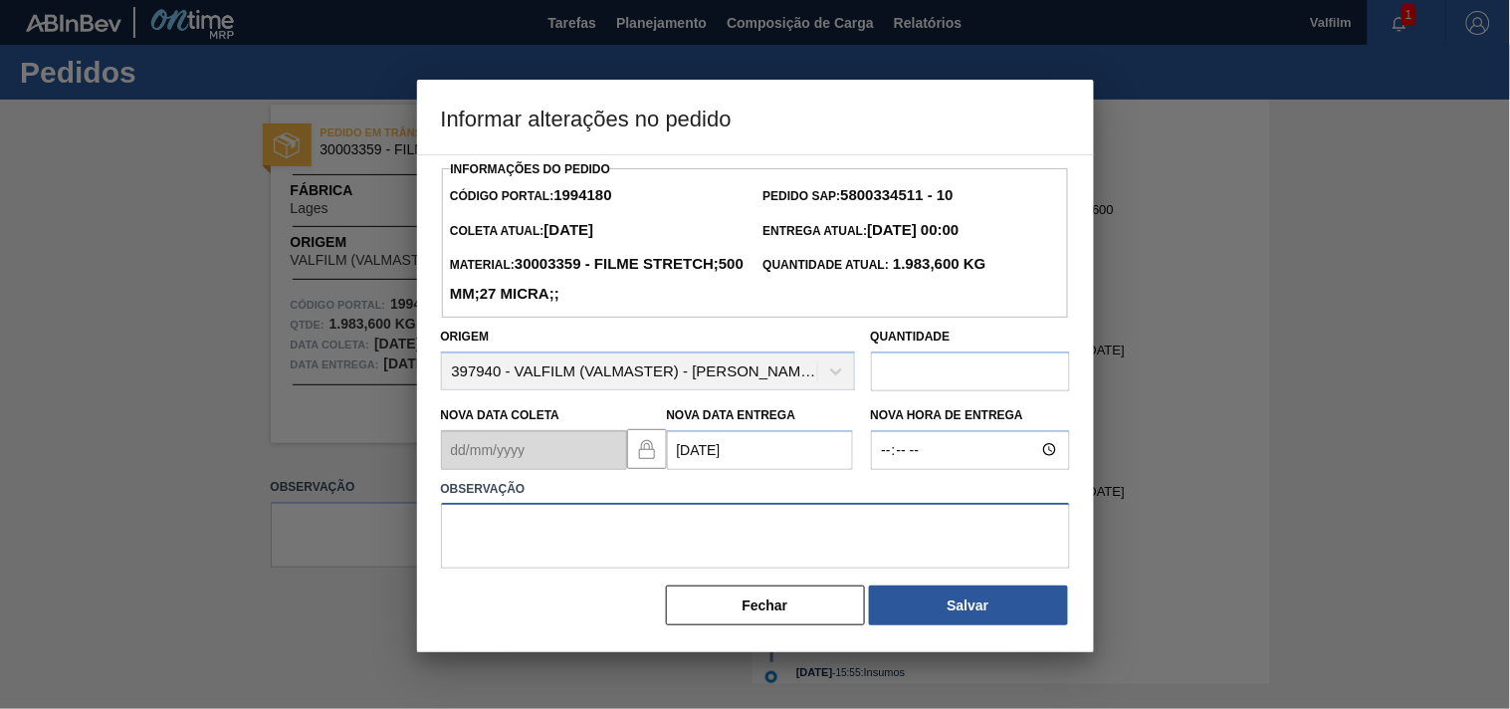
click at [669, 519] on textarea at bounding box center [755, 536] width 629 height 66
type textarea "ajuste entrega - otimização card / veiculo."
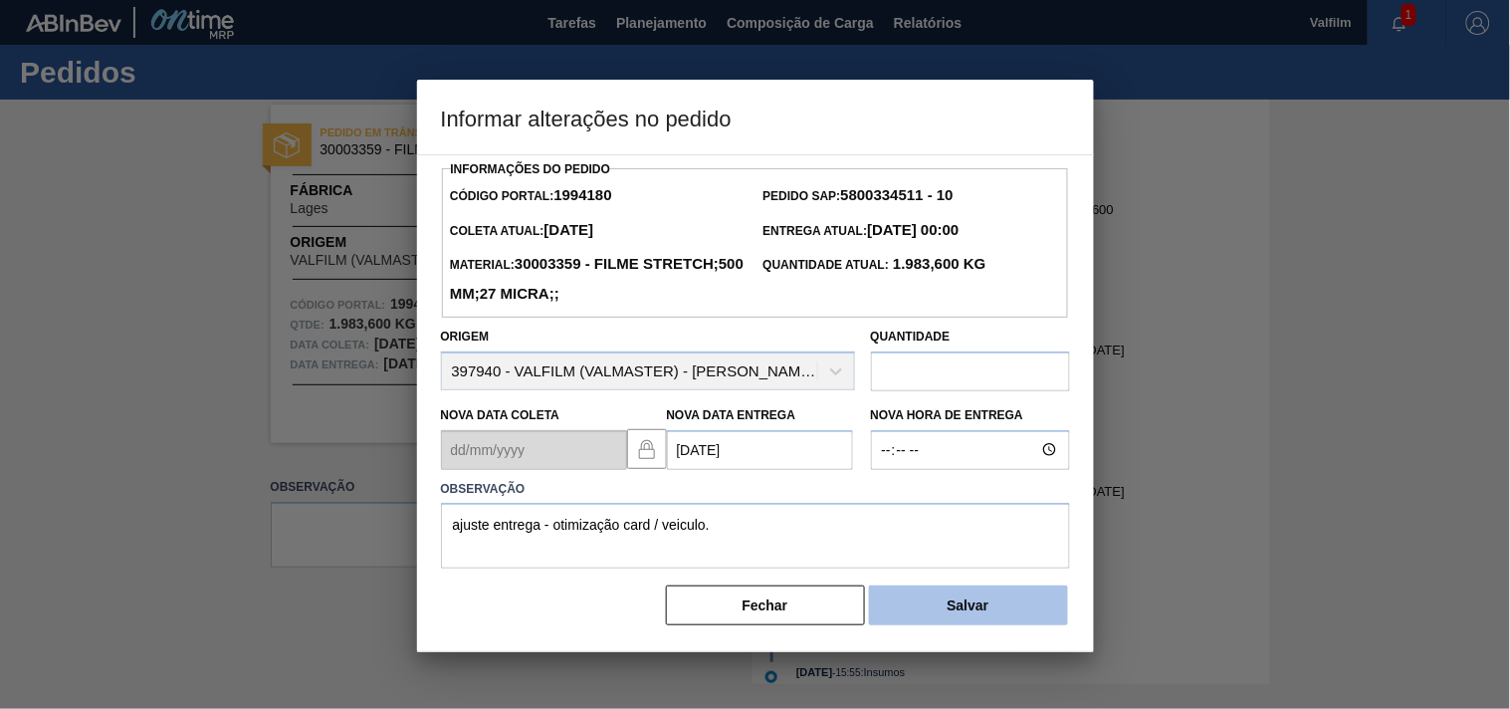
click at [942, 620] on button "Salvar" at bounding box center [968, 605] width 199 height 40
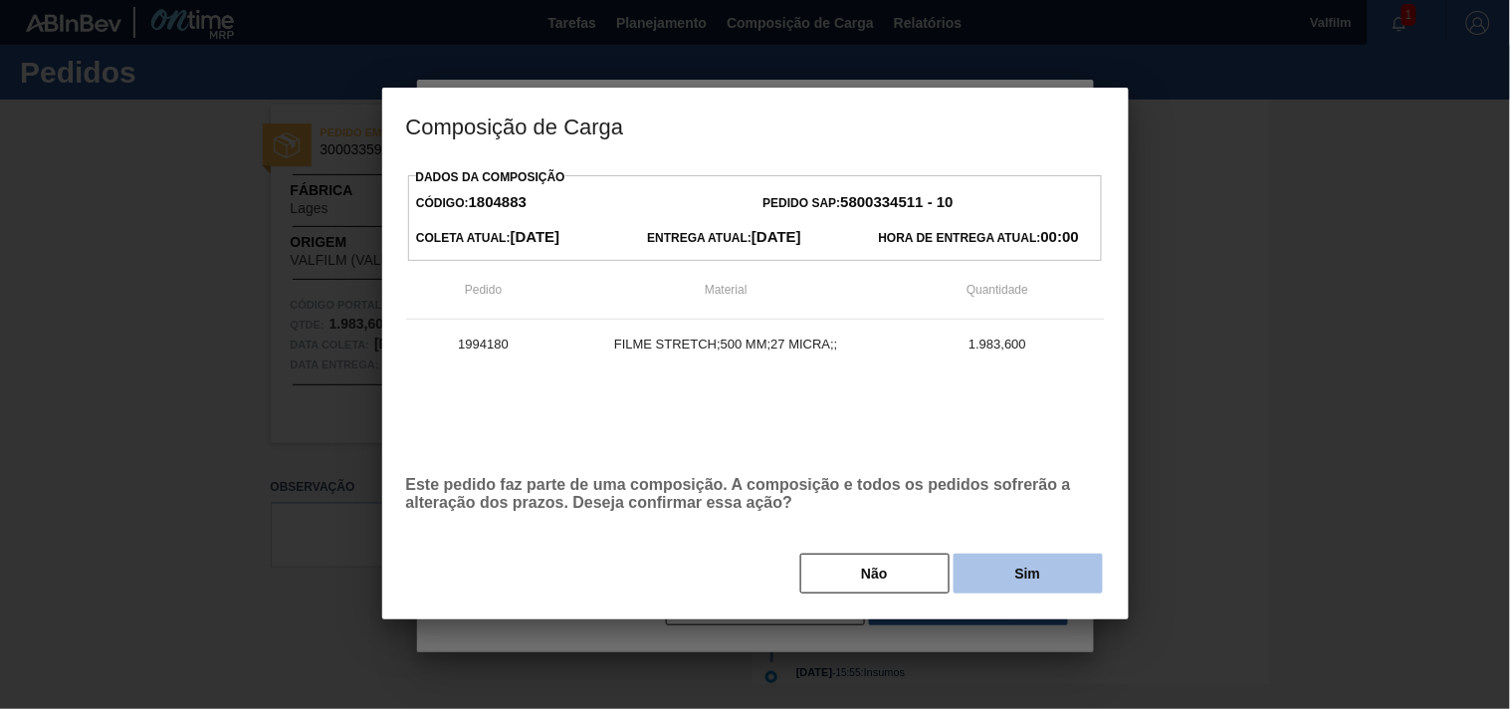
click at [1004, 584] on button "Sim" at bounding box center [1028, 574] width 149 height 40
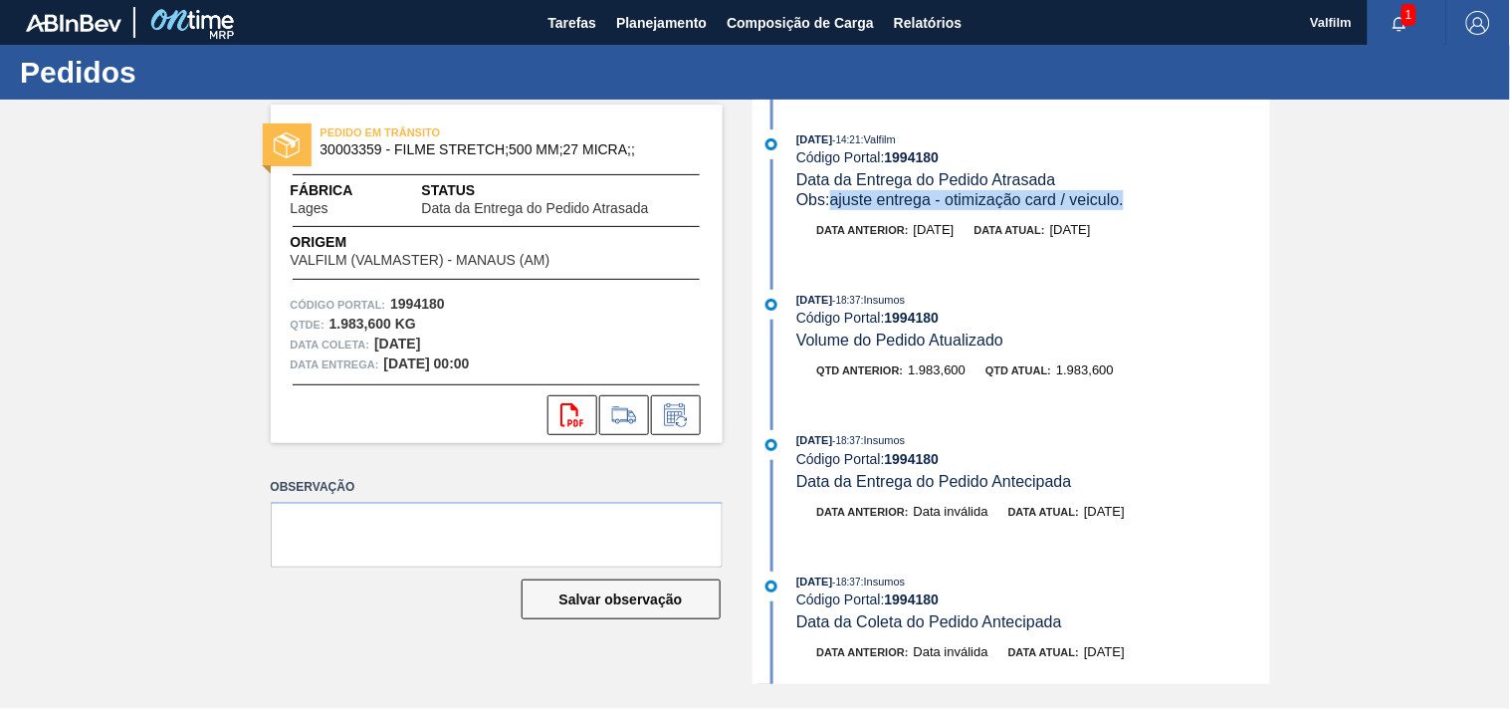
drag, startPoint x: 832, startPoint y: 203, endPoint x: 1136, endPoint y: 203, distance: 303.7
click at [1136, 203] on div "Obs: ajuste entrega - otimização card / veiculo." at bounding box center [1032, 200] width 473 height 20
copy span "ajuste entrega - otimização card / veiculo."
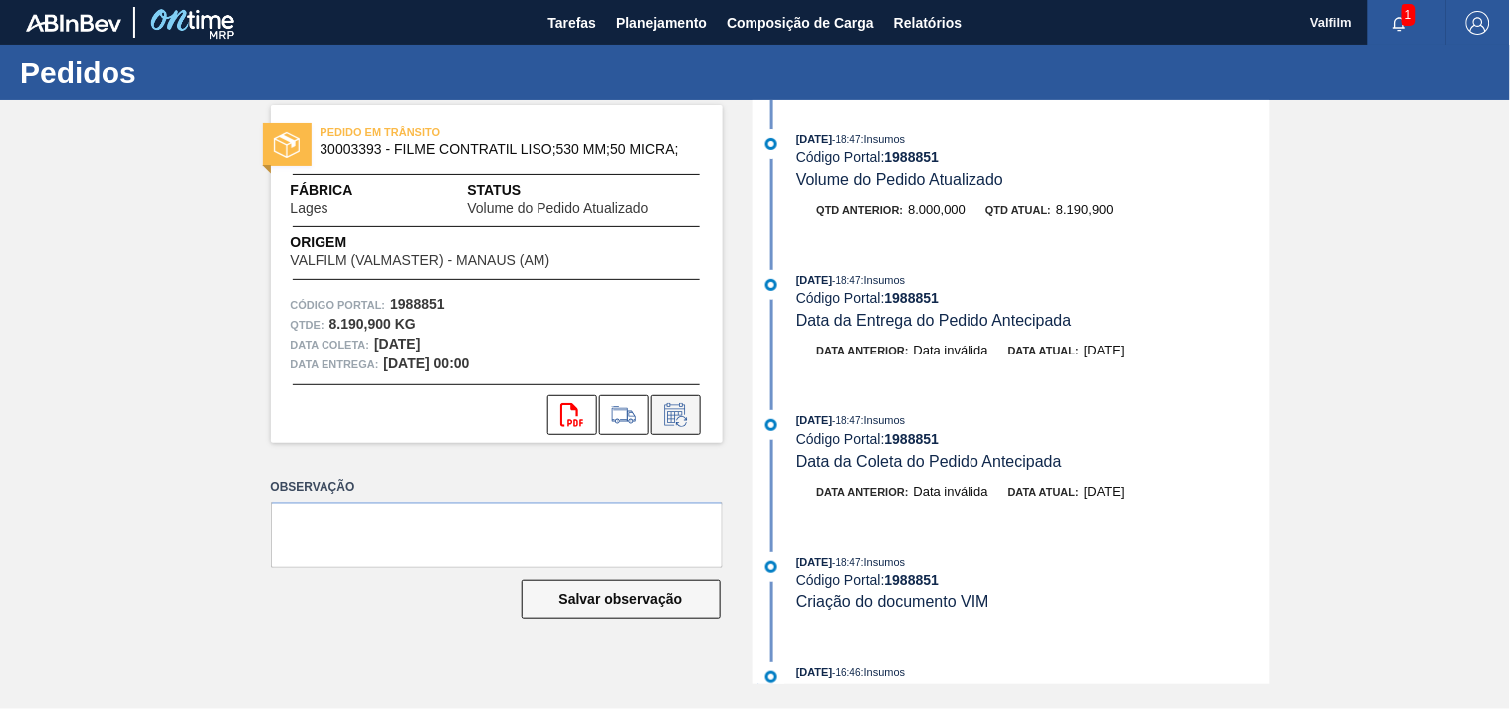
click at [678, 423] on icon at bounding box center [676, 415] width 32 height 24
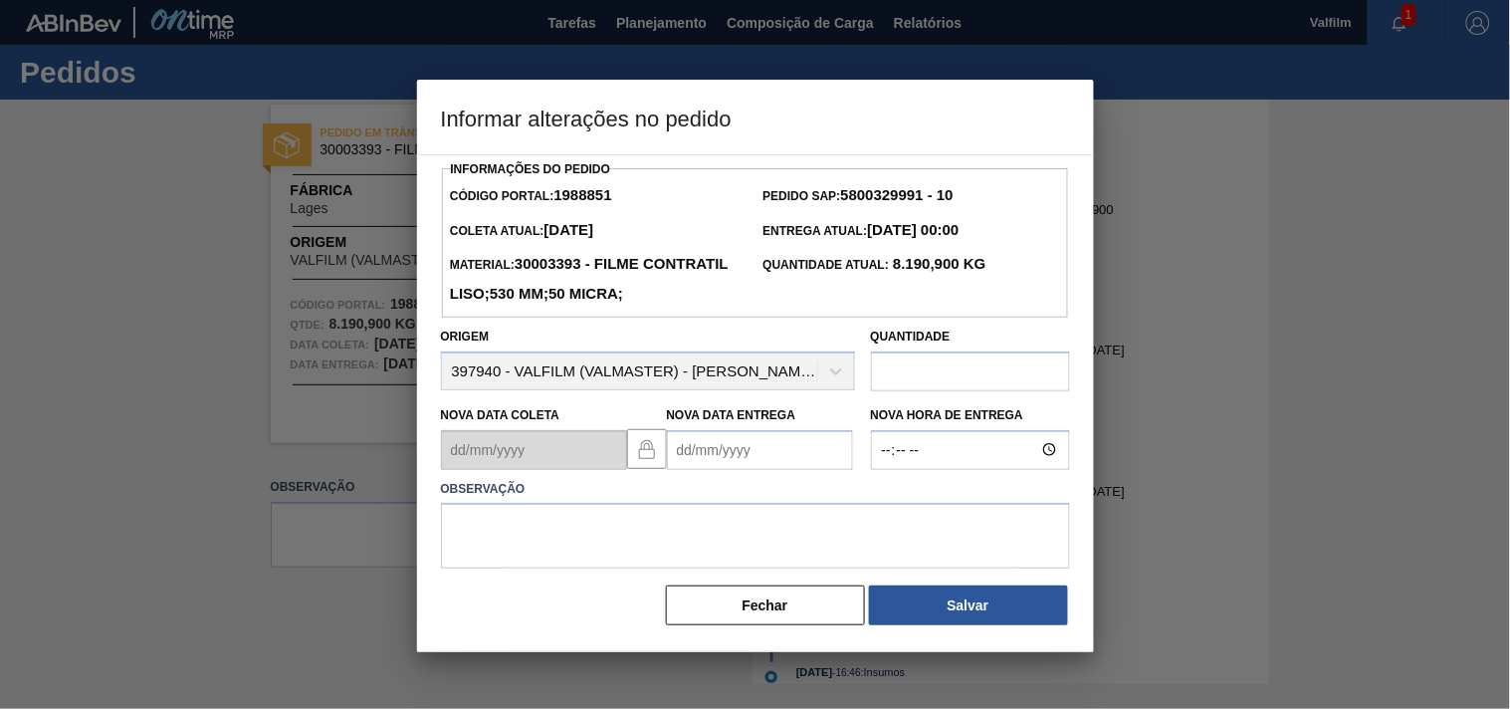
click at [692, 470] on Entrega1988851 "Nova Data Entrega" at bounding box center [760, 450] width 186 height 40
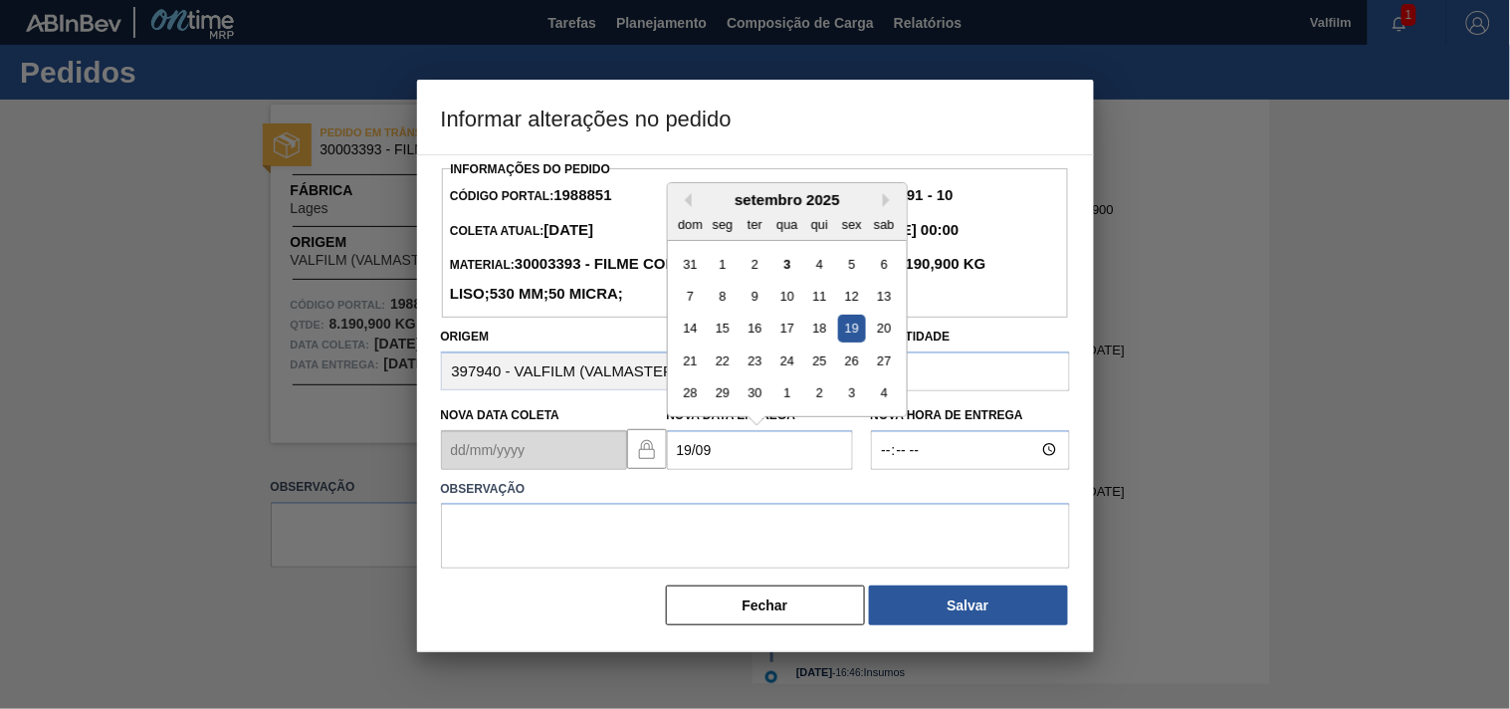
click at [851, 341] on div "19" at bounding box center [851, 328] width 27 height 27
type Entrega1988851 "[DATE]"
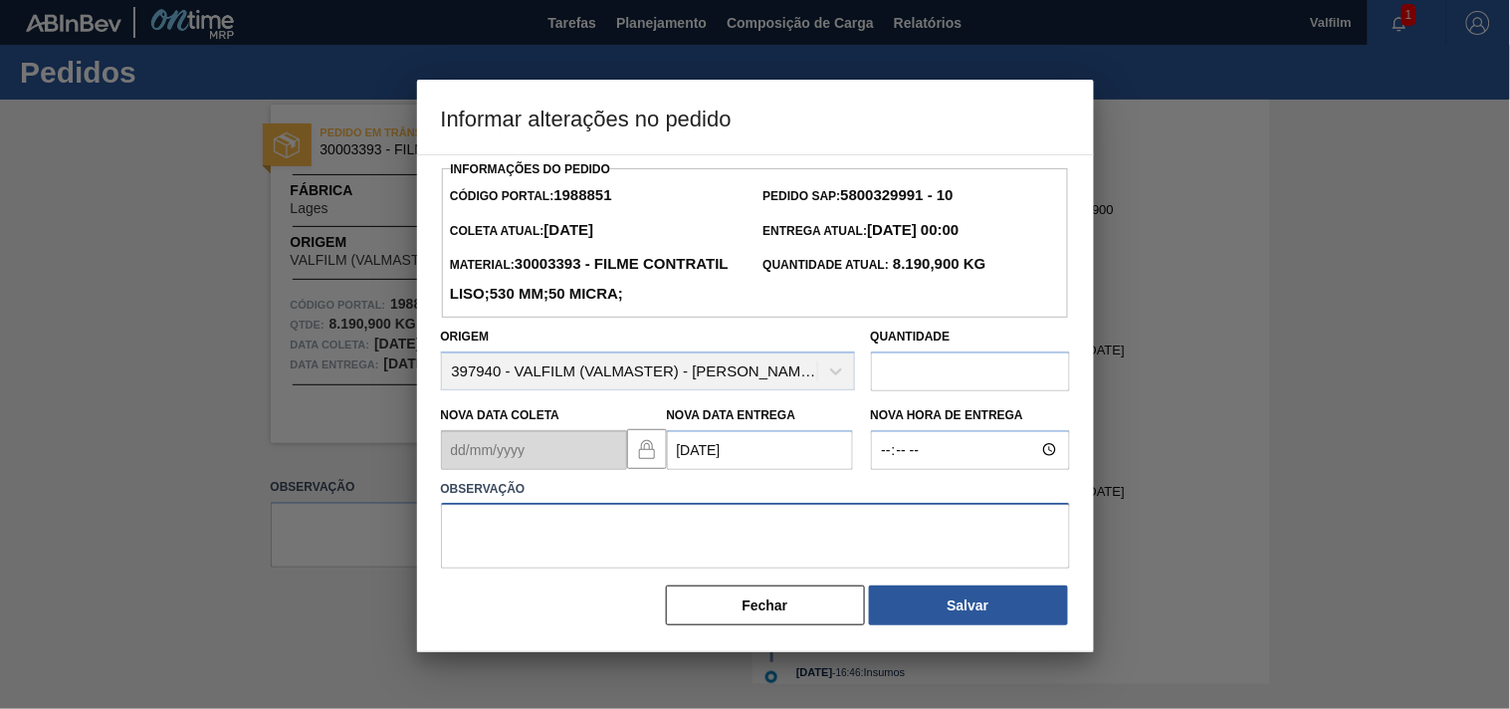
drag, startPoint x: 514, startPoint y: 570, endPoint x: 509, endPoint y: 579, distance: 10.3
click at [514, 568] on textarea at bounding box center [755, 536] width 629 height 66
paste textarea "ajuste entrega - otimização card / veiculo."
type textarea "ajuste entrega - otimização card / veiculo."
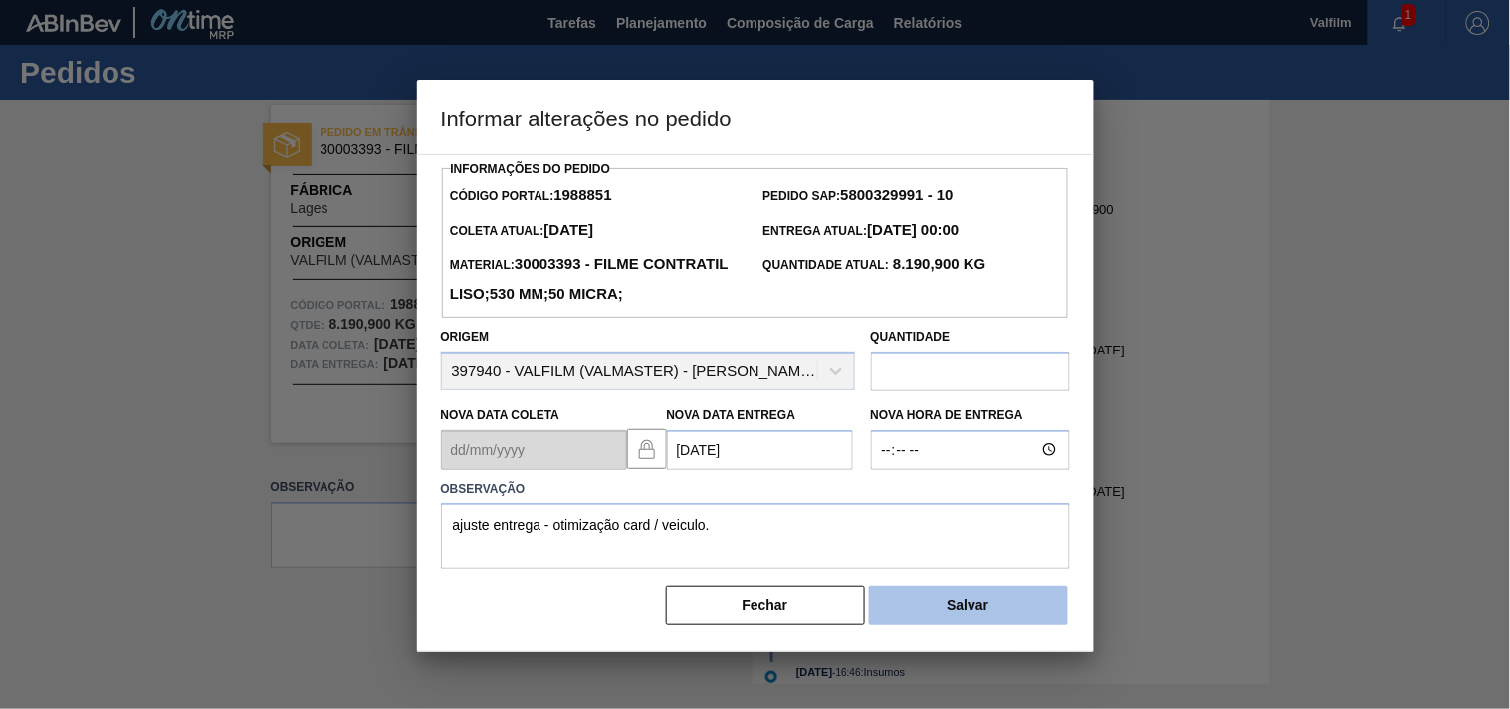
click at [1018, 625] on button "Salvar" at bounding box center [968, 605] width 199 height 40
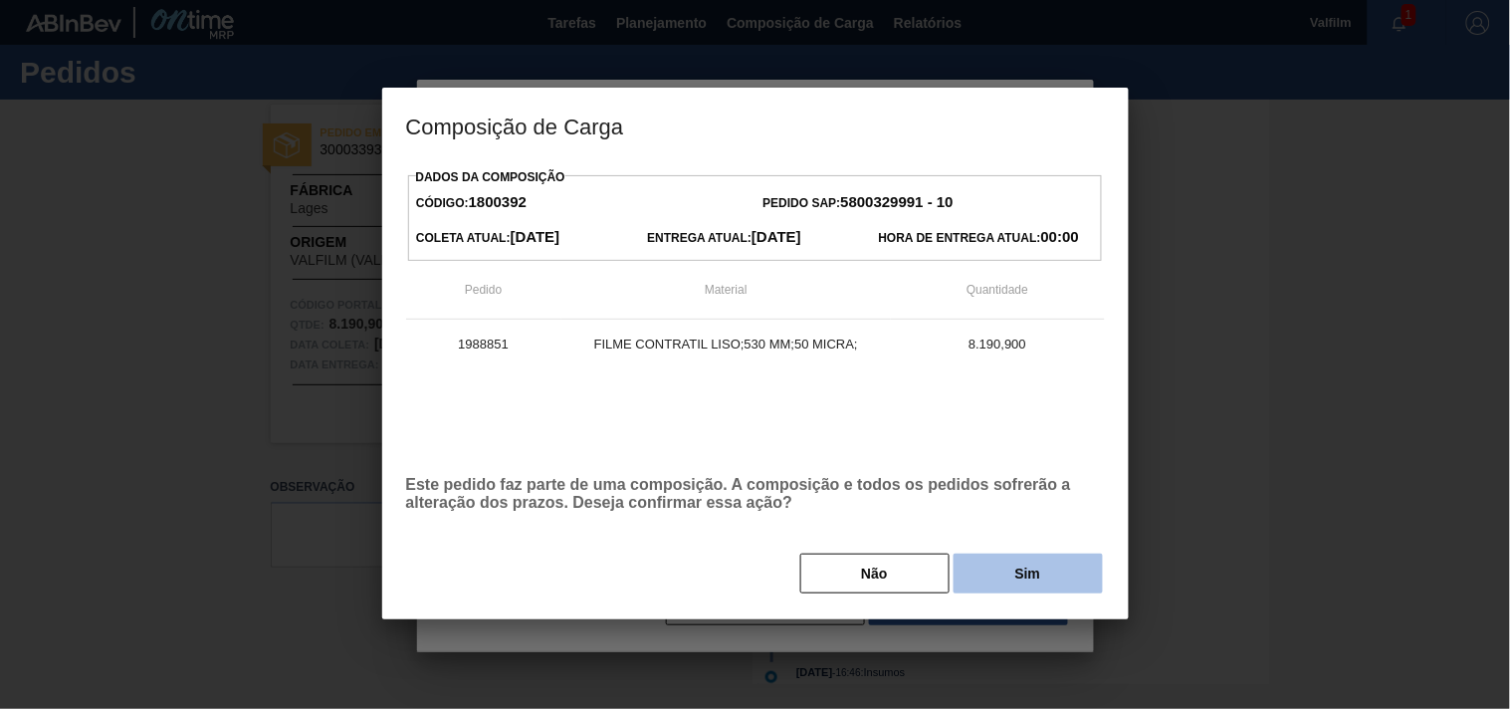
click at [1022, 587] on button "Sim" at bounding box center [1028, 574] width 149 height 40
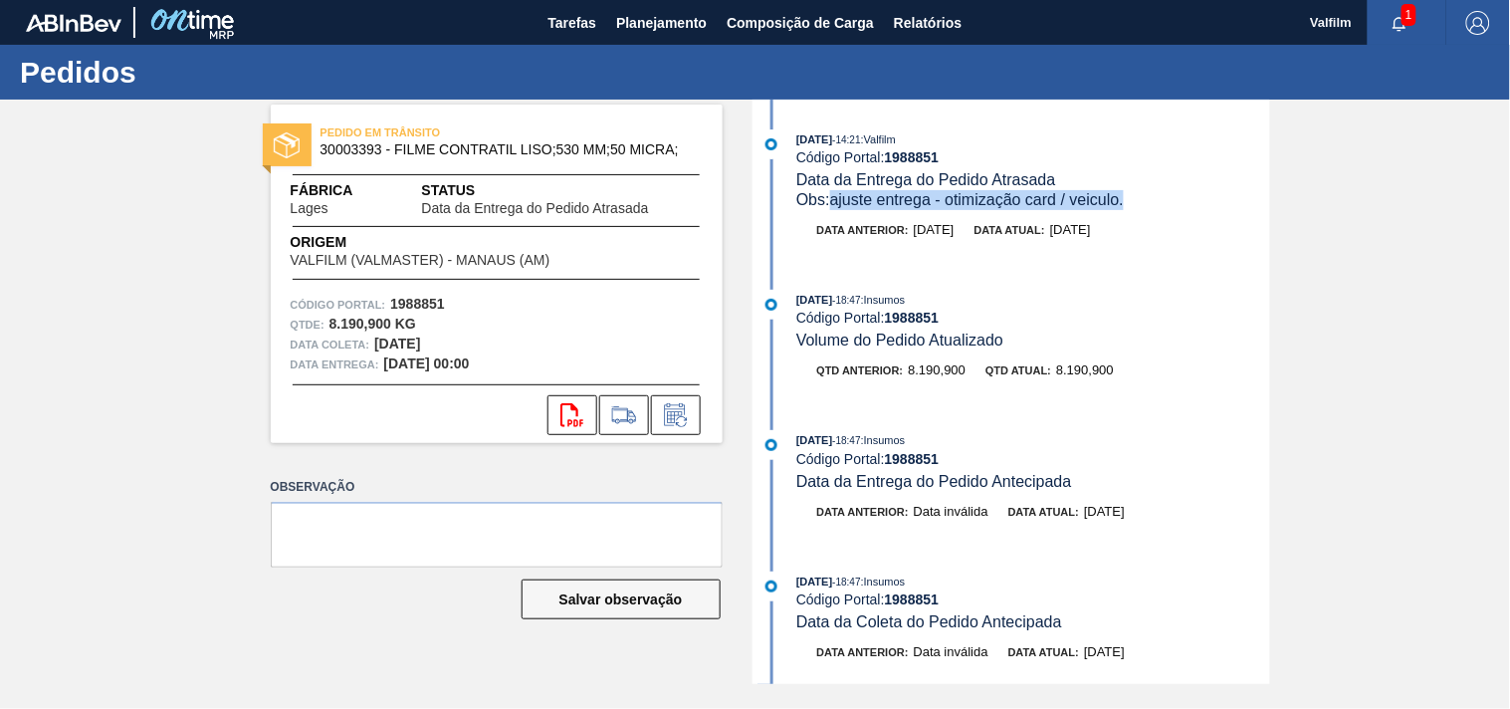
drag, startPoint x: 1136, startPoint y: 201, endPoint x: 836, endPoint y: 204, distance: 299.7
click at [836, 204] on div "Obs: ajuste entrega - otimização card / veiculo." at bounding box center [1032, 200] width 473 height 20
copy span "ajuste entrega - otimização card / veiculo."
click at [668, 416] on icon at bounding box center [676, 415] width 32 height 24
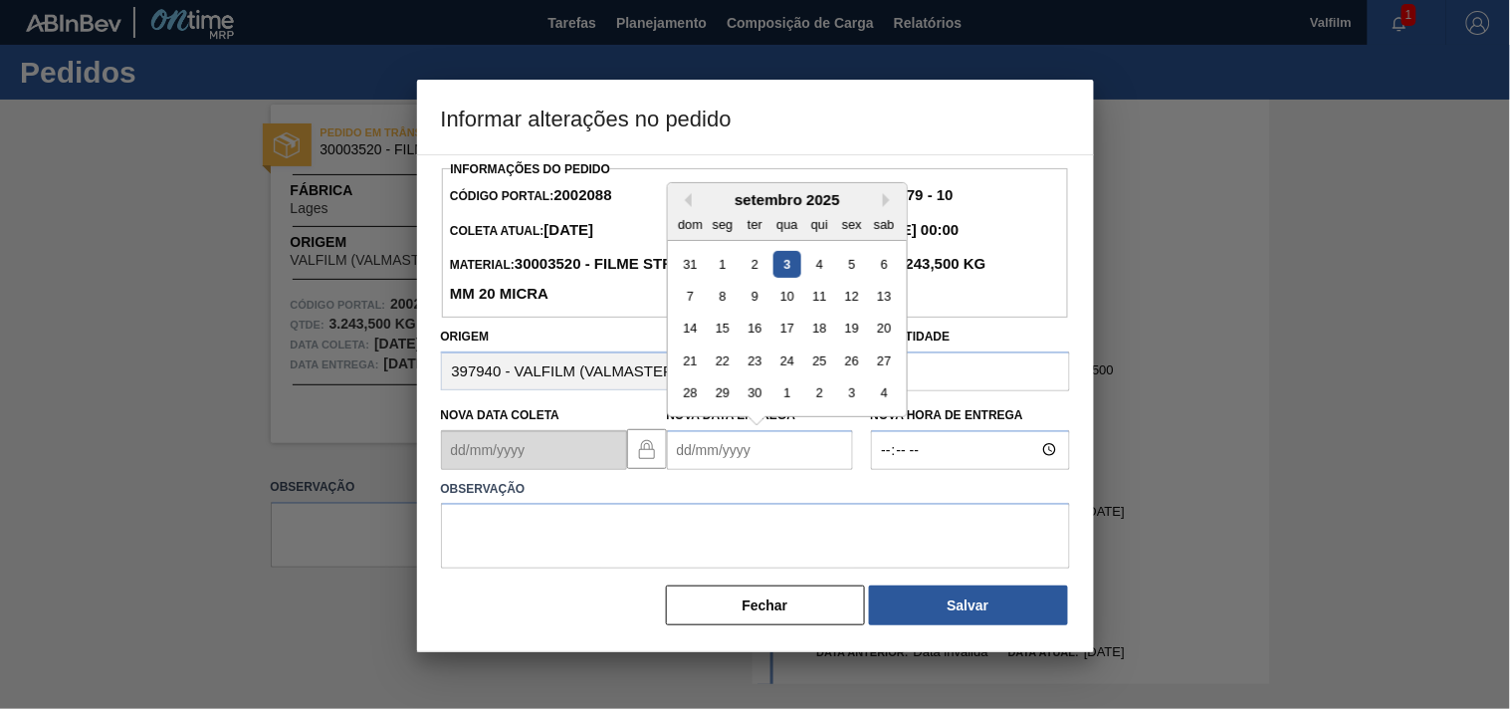
click at [712, 446] on Entrega2002088 "Nova Data Entrega" at bounding box center [760, 450] width 186 height 40
click at [843, 341] on div "19" at bounding box center [851, 328] width 27 height 27
type Entrega2002088 "[DATE]"
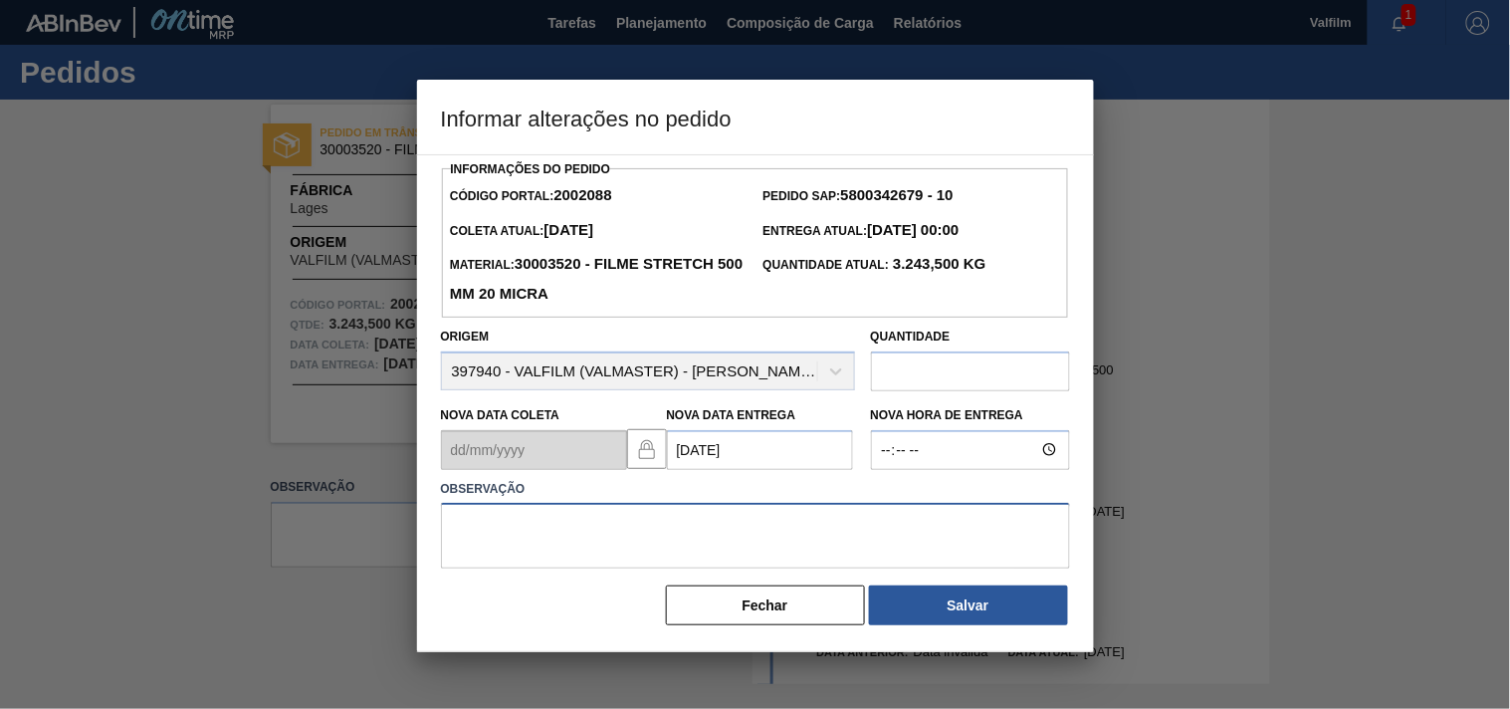
click at [500, 554] on textarea at bounding box center [755, 536] width 629 height 66
paste textarea "ajuste entrega - otimização card / veiculo."
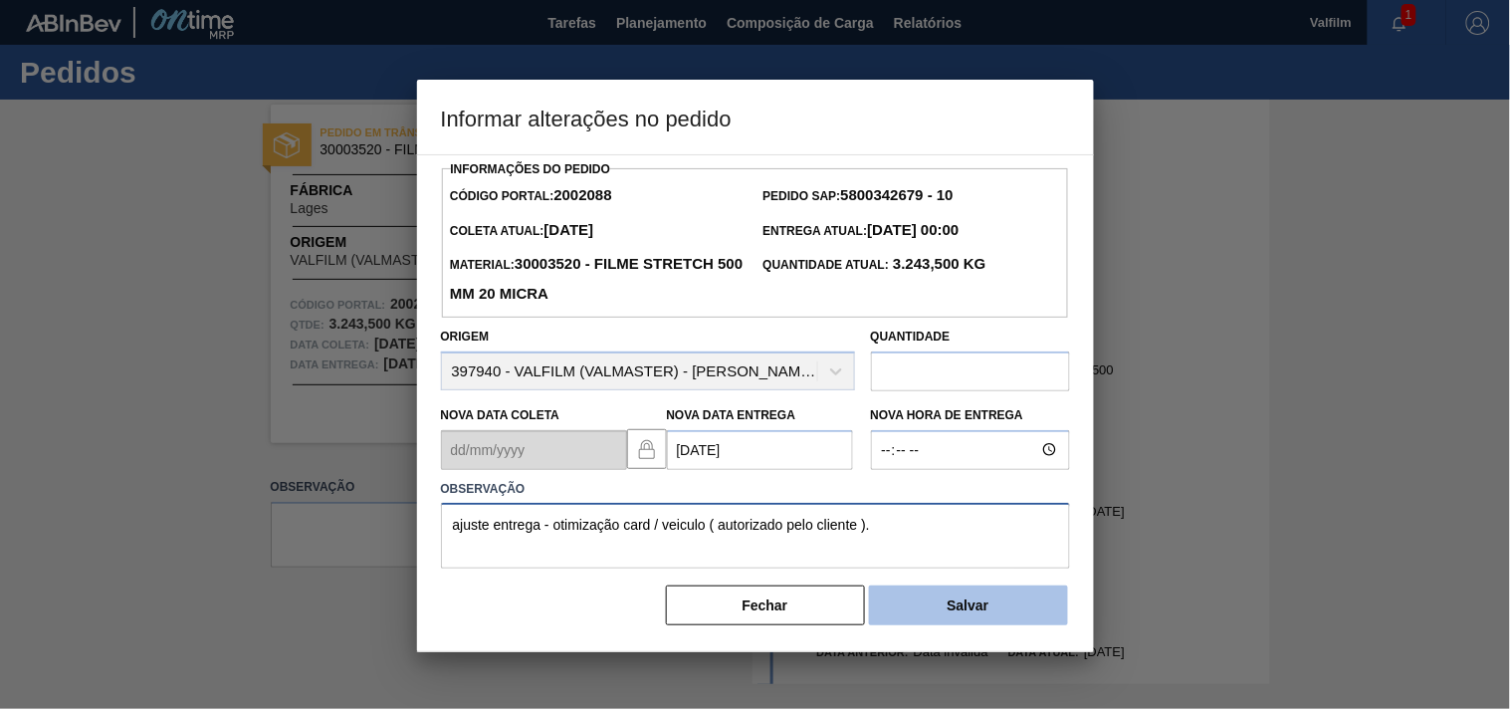
type textarea "ajuste entrega - otimização card / veiculo ( autorizado pelo cliente )."
click at [966, 619] on button "Salvar" at bounding box center [968, 605] width 199 height 40
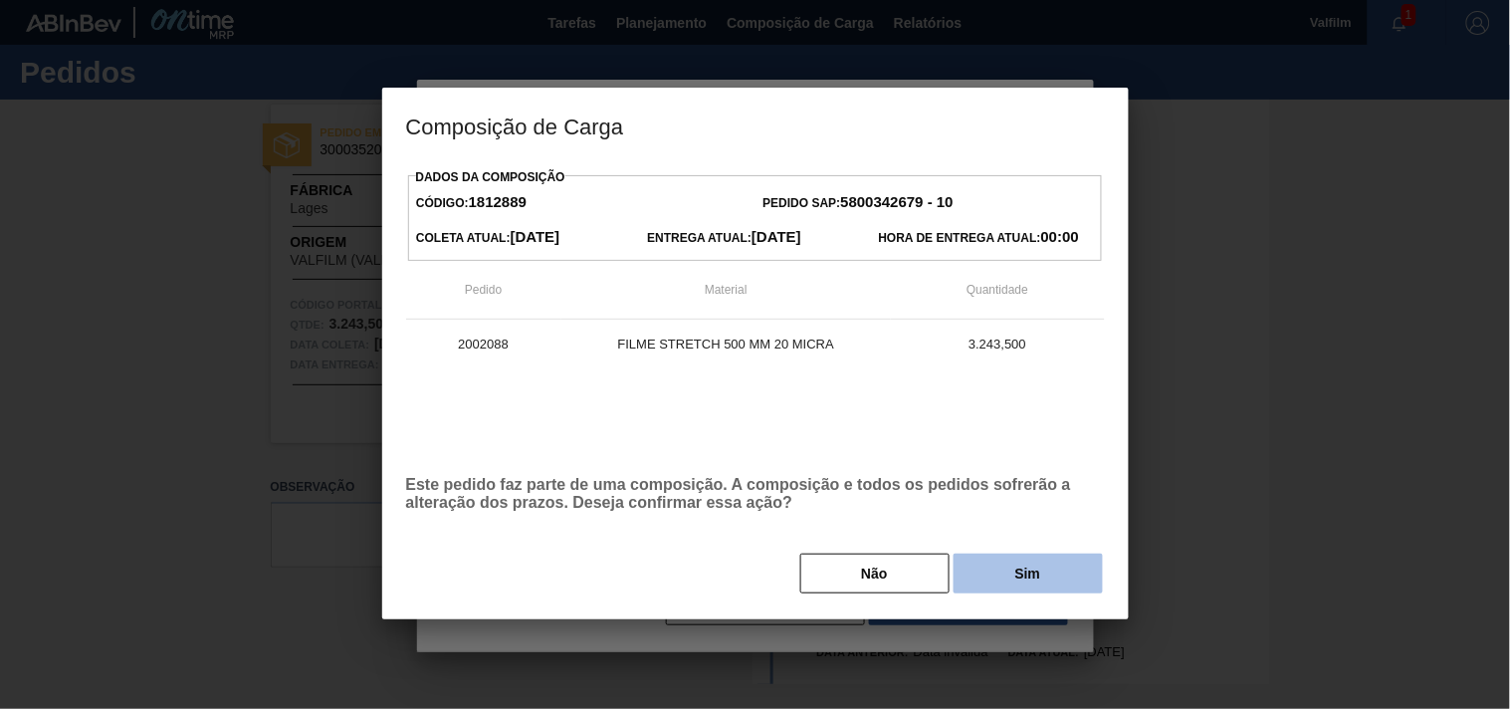
click at [997, 582] on button "Sim" at bounding box center [1028, 574] width 149 height 40
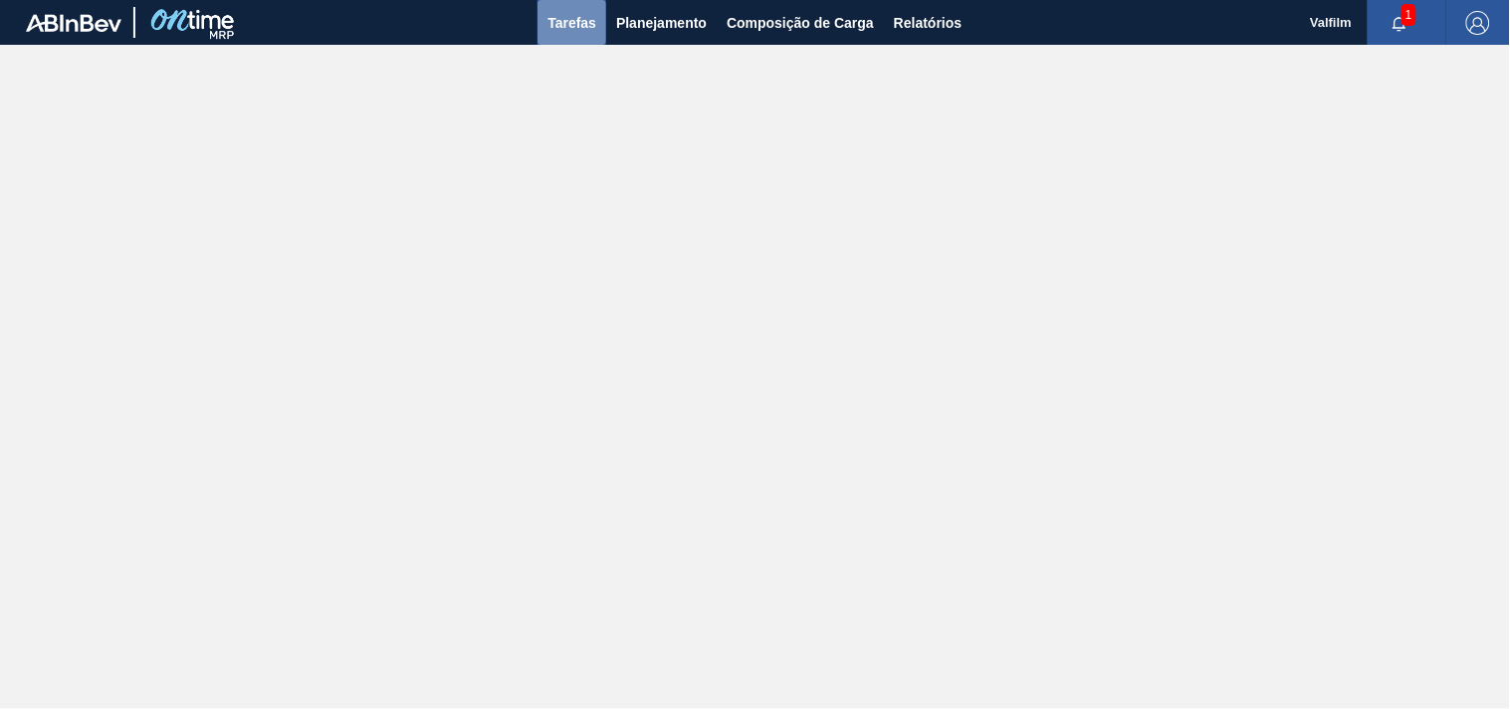
click at [551, 28] on span "Tarefas" at bounding box center [572, 23] width 49 height 24
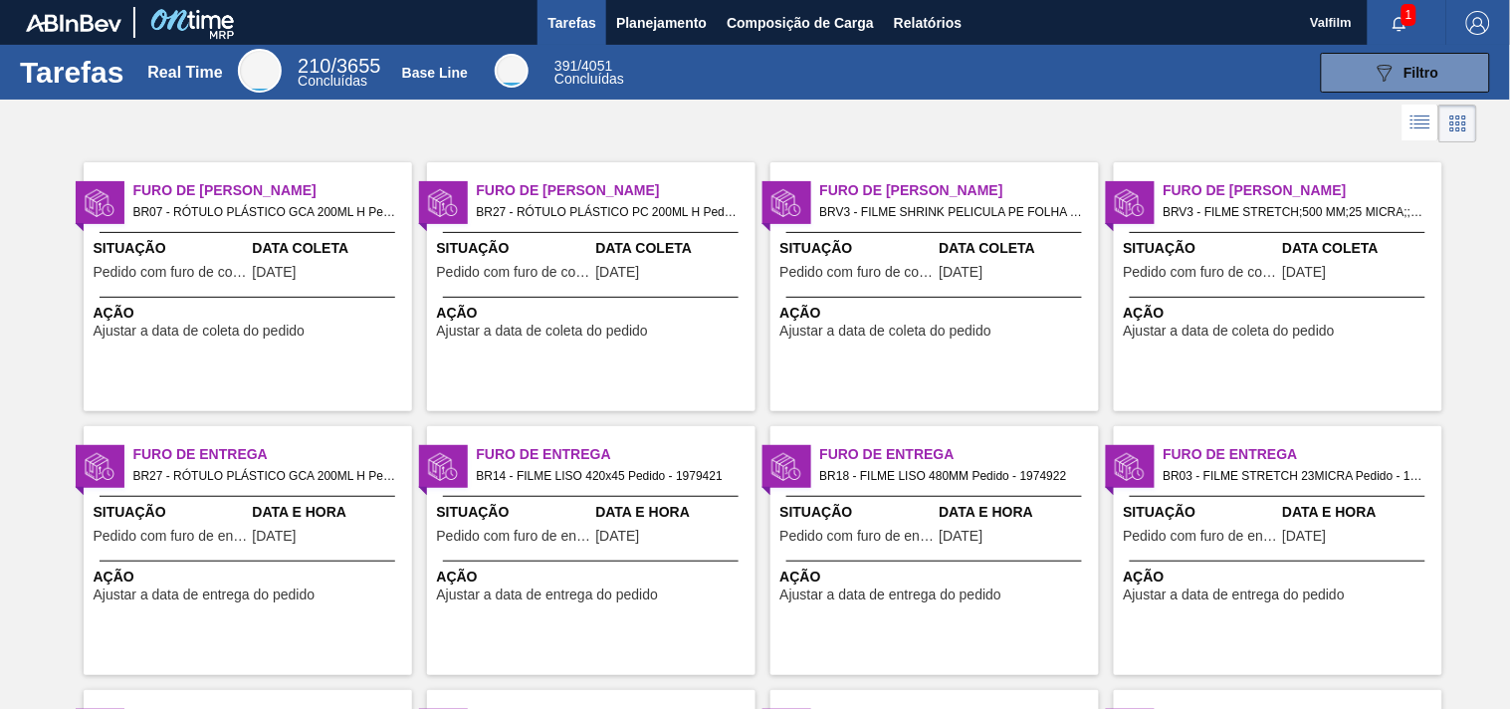
click at [348, 383] on div "Furo de Coleta BR07 - RÓTULO PLÁSTICO GCA 200ML H Pedido - 1994251 Situação Ped…" at bounding box center [248, 286] width 329 height 249
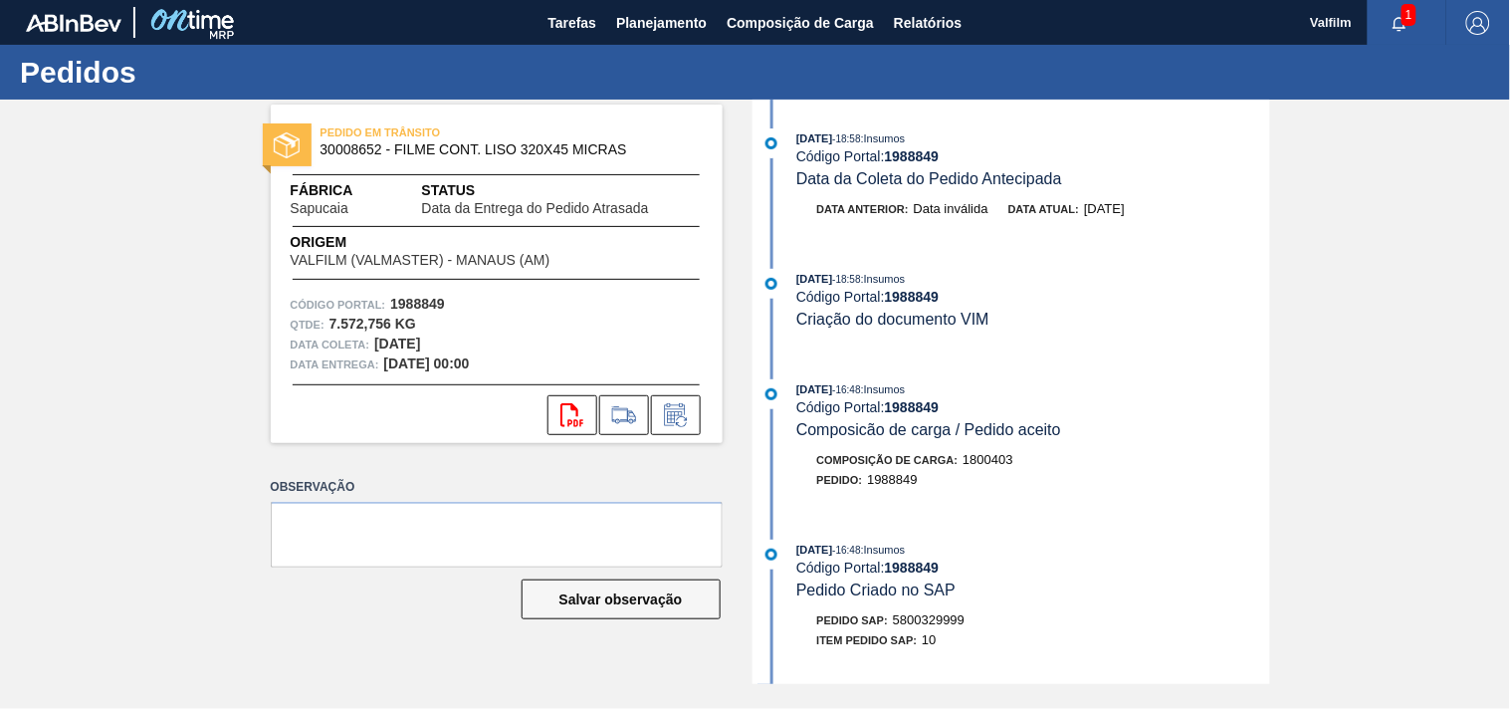
scroll to position [442, 0]
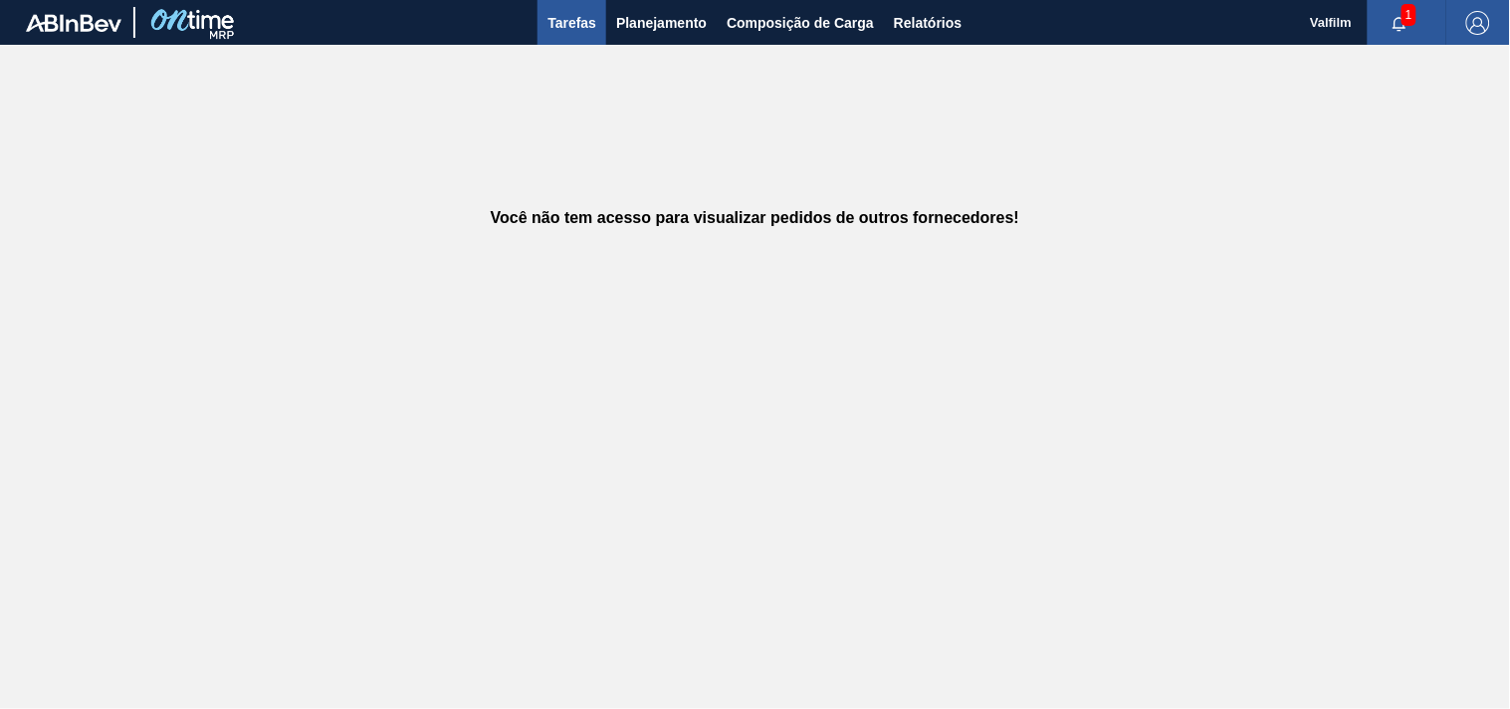
click at [566, 14] on span "Tarefas" at bounding box center [572, 23] width 49 height 24
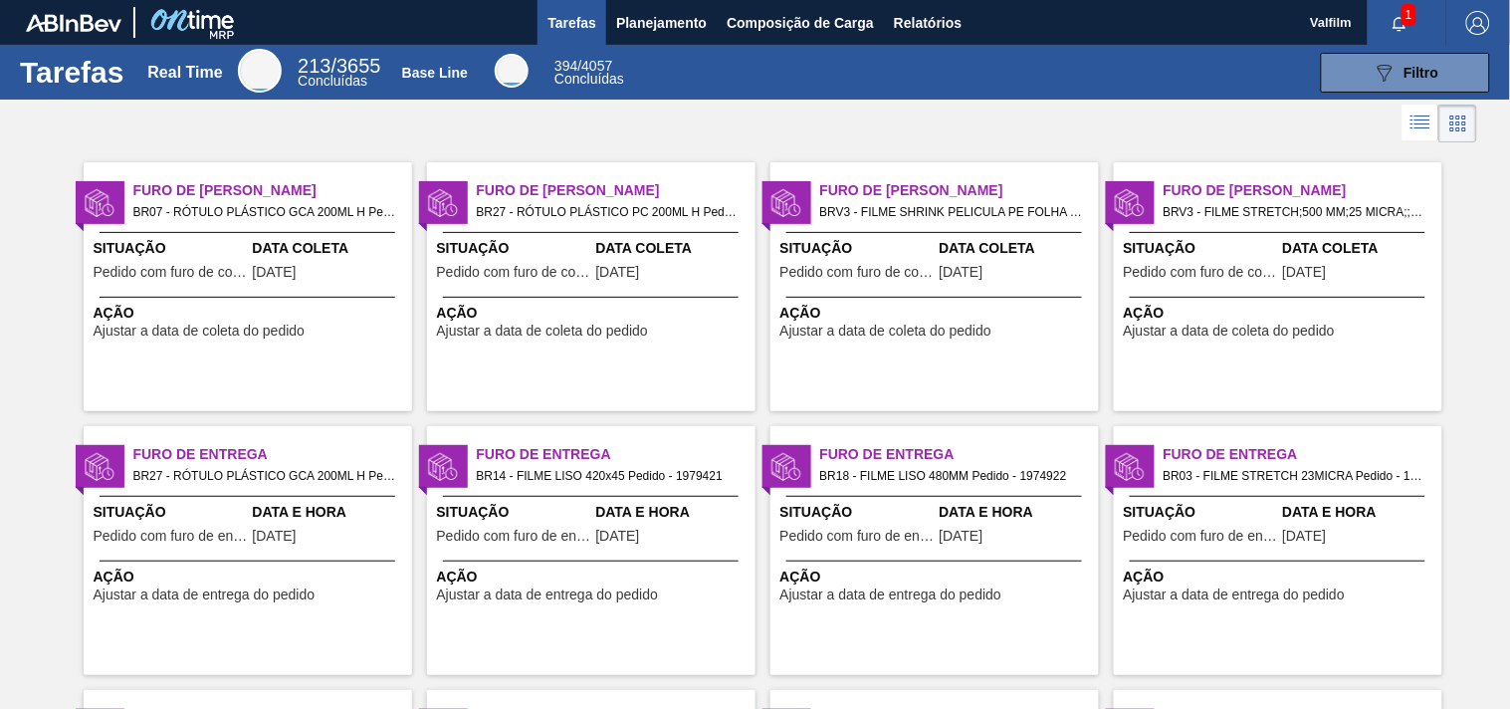
click at [236, 313] on span "Ação" at bounding box center [251, 313] width 314 height 21
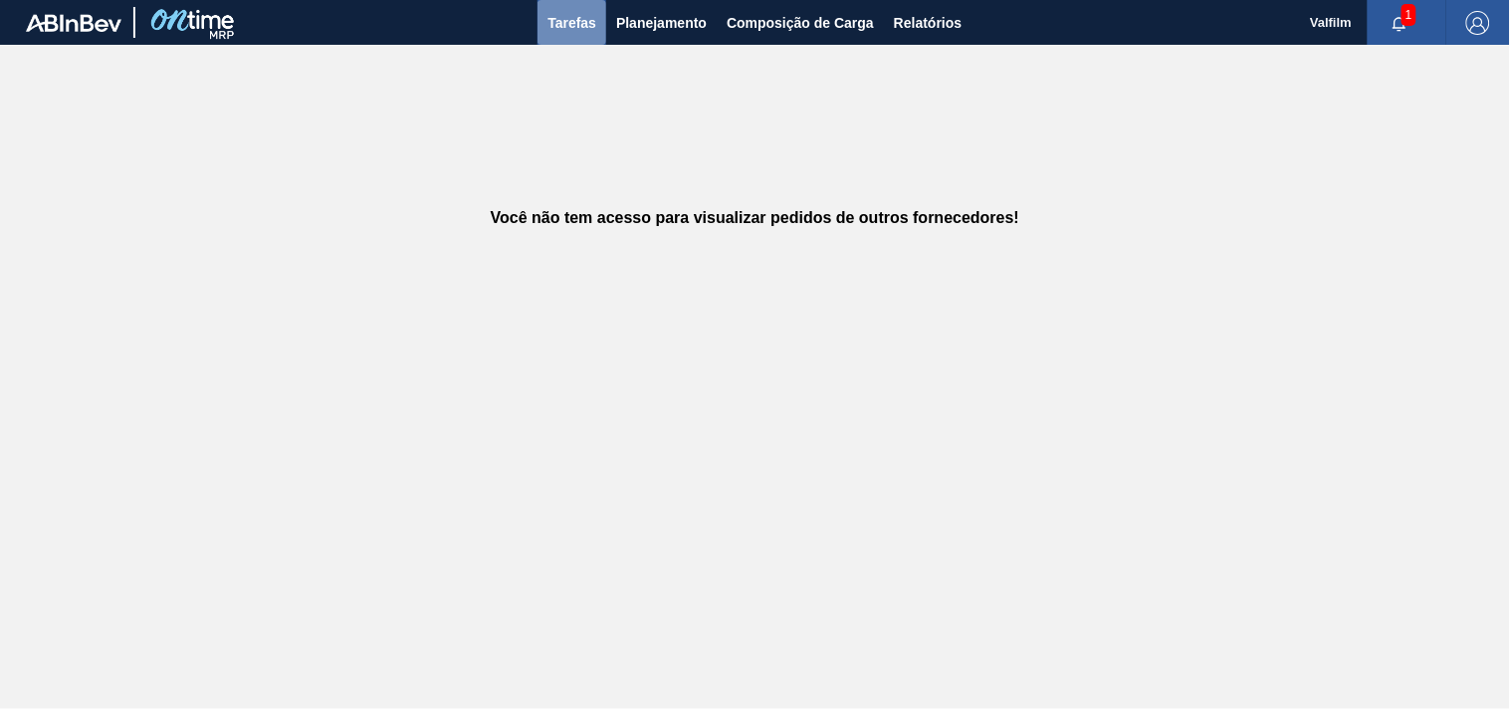
click at [555, 13] on span "Tarefas" at bounding box center [572, 23] width 49 height 24
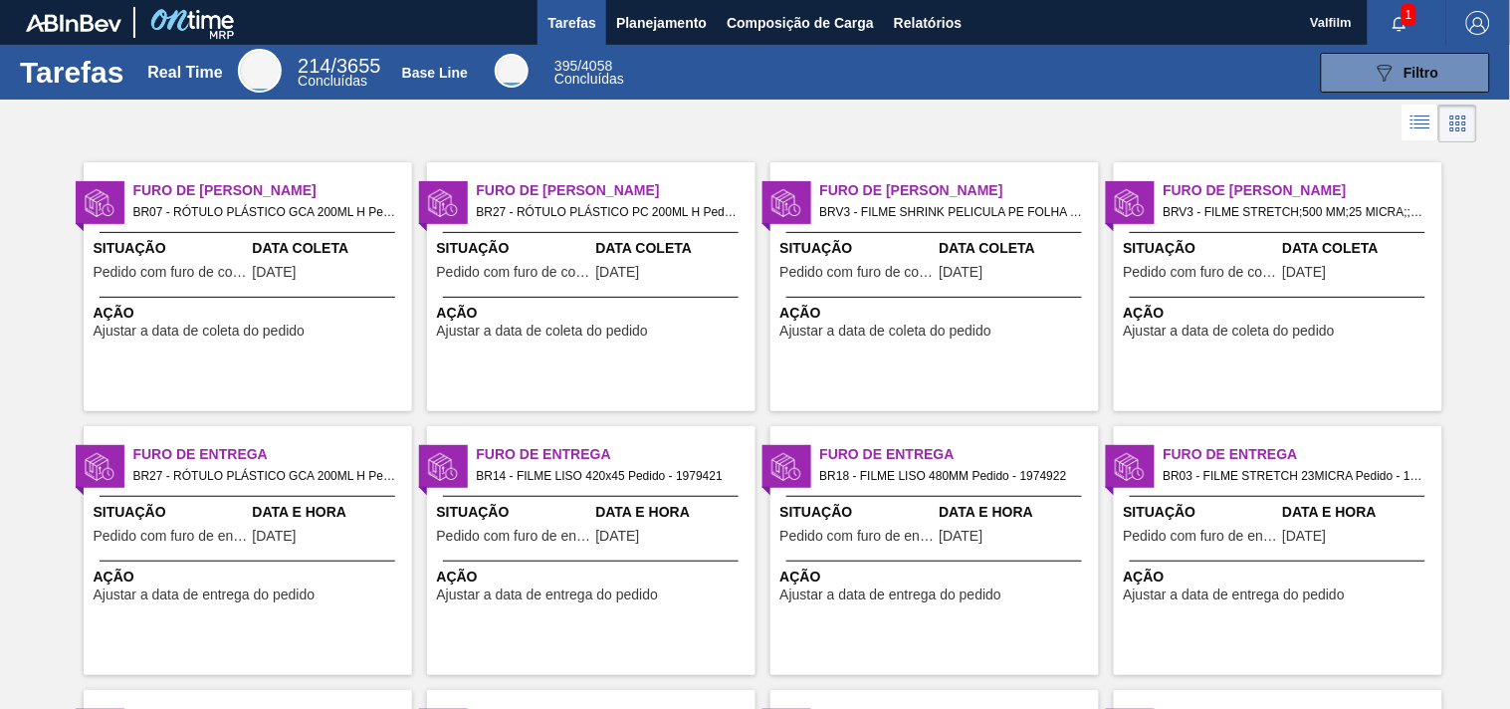
click at [139, 306] on span "Ação" at bounding box center [251, 313] width 314 height 21
click at [301, 307] on span "Ação" at bounding box center [251, 313] width 314 height 21
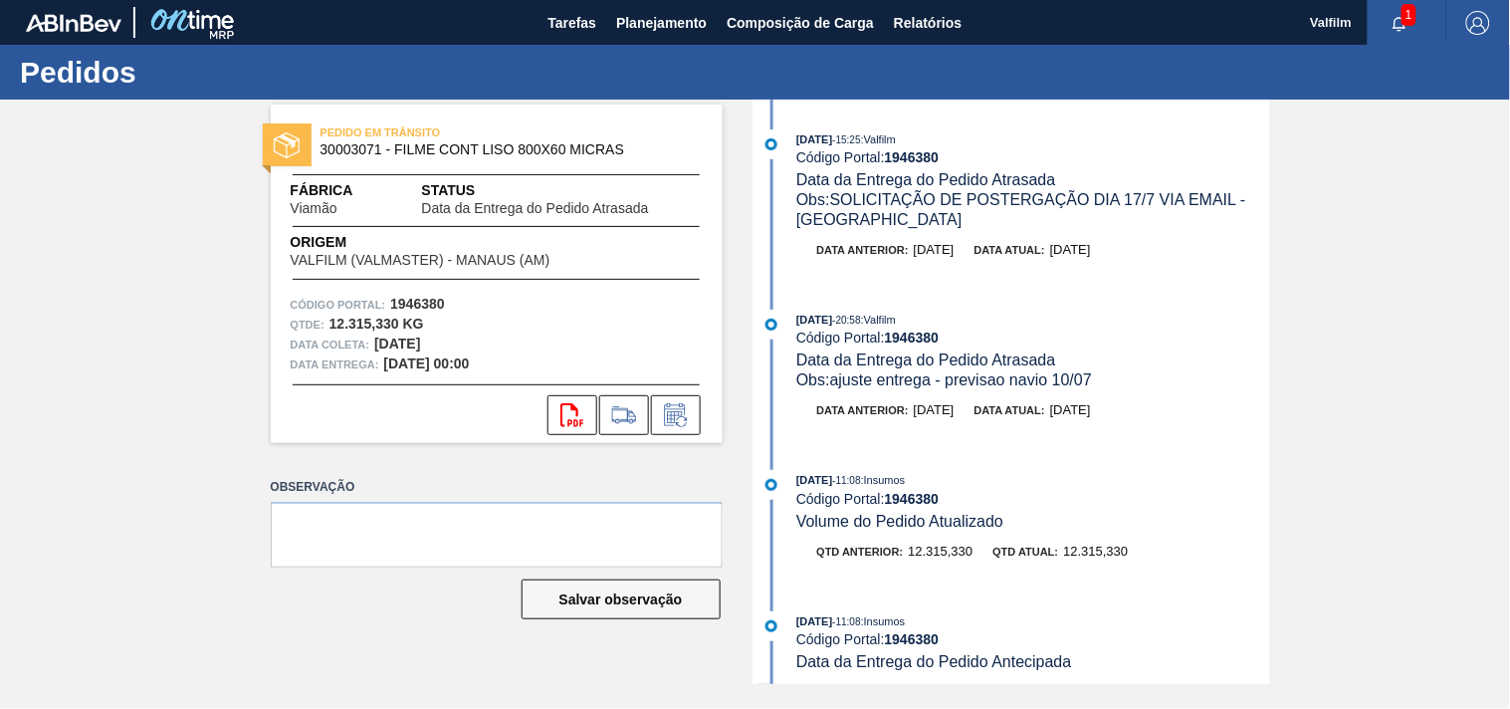
click at [167, 496] on div "PEDIDO EM TRÂNSITO 30003071 - FILME CONT LISO 800X60 MICRAS Fábrica Viamão Stat…" at bounding box center [755, 392] width 1510 height 584
